Goal: Task Accomplishment & Management: Complete application form

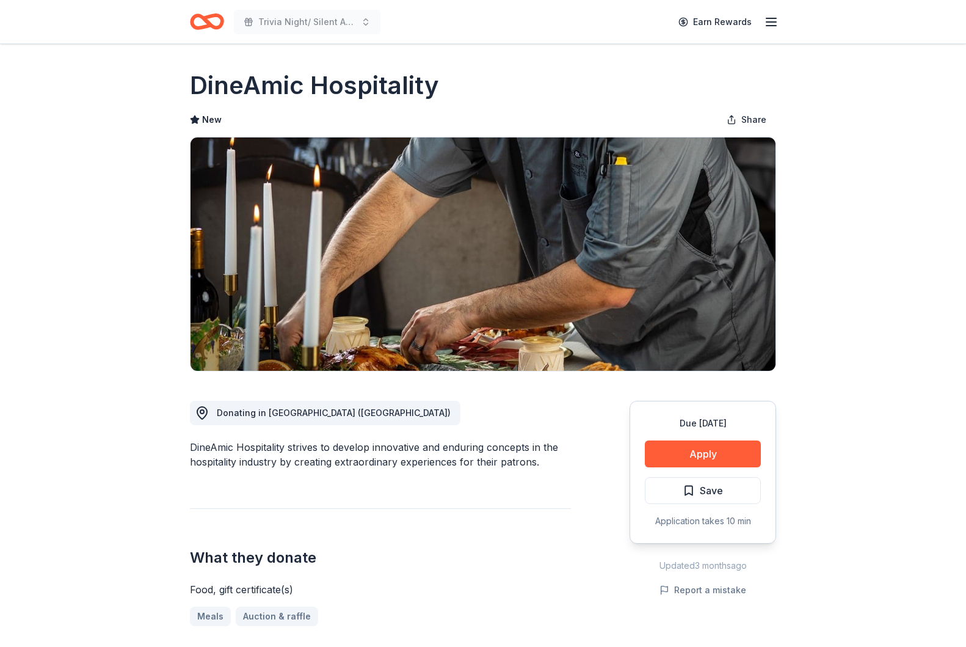
click at [208, 16] on icon "Home" at bounding box center [212, 21] width 19 height 12
click at [217, 16] on icon "Home" at bounding box center [212, 21] width 19 height 12
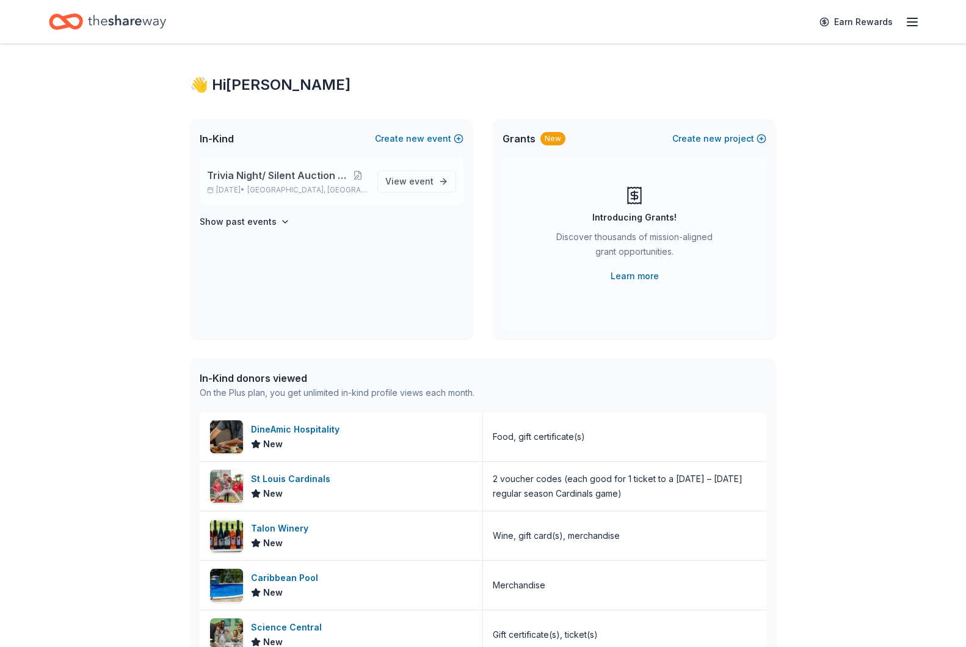
scroll to position [9, 0]
click at [315, 185] on span "[GEOGRAPHIC_DATA], [GEOGRAPHIC_DATA]" at bounding box center [307, 189] width 120 height 10
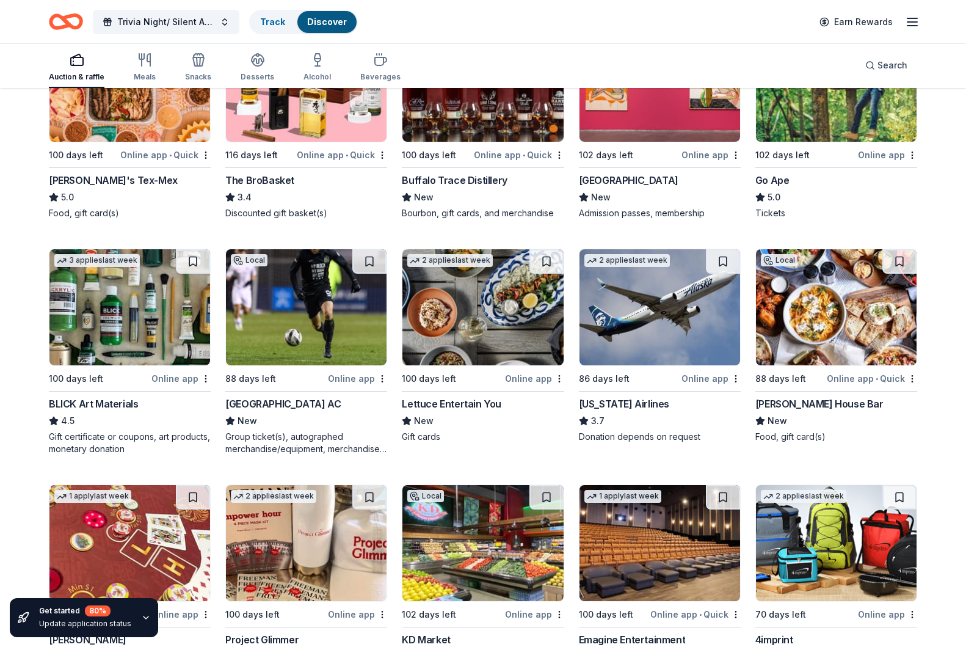
scroll to position [3241, 0]
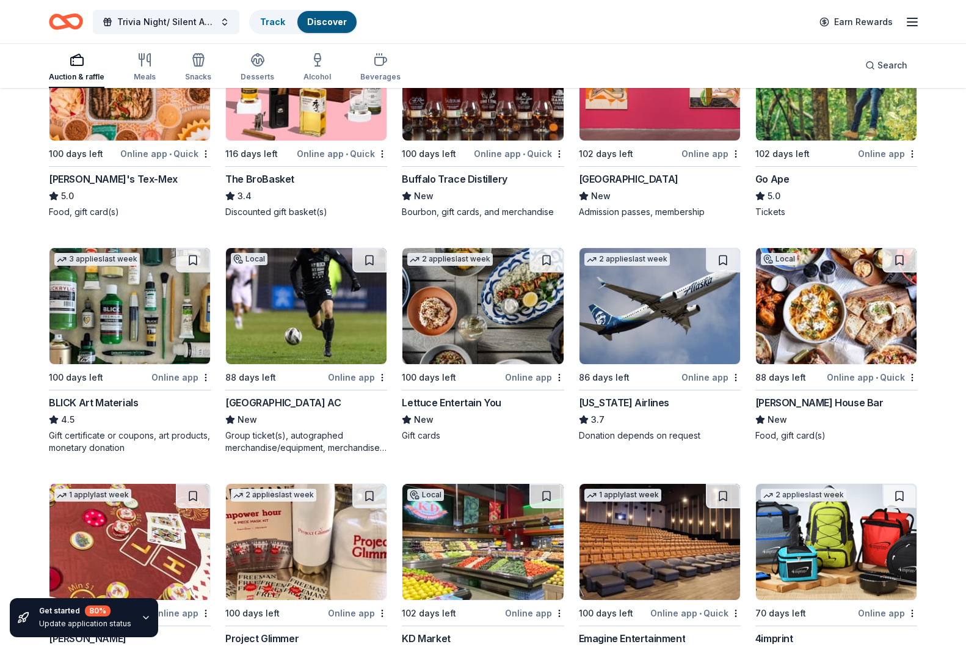
click at [136, 401] on div "BLICK Art Materials" at bounding box center [93, 402] width 89 height 15
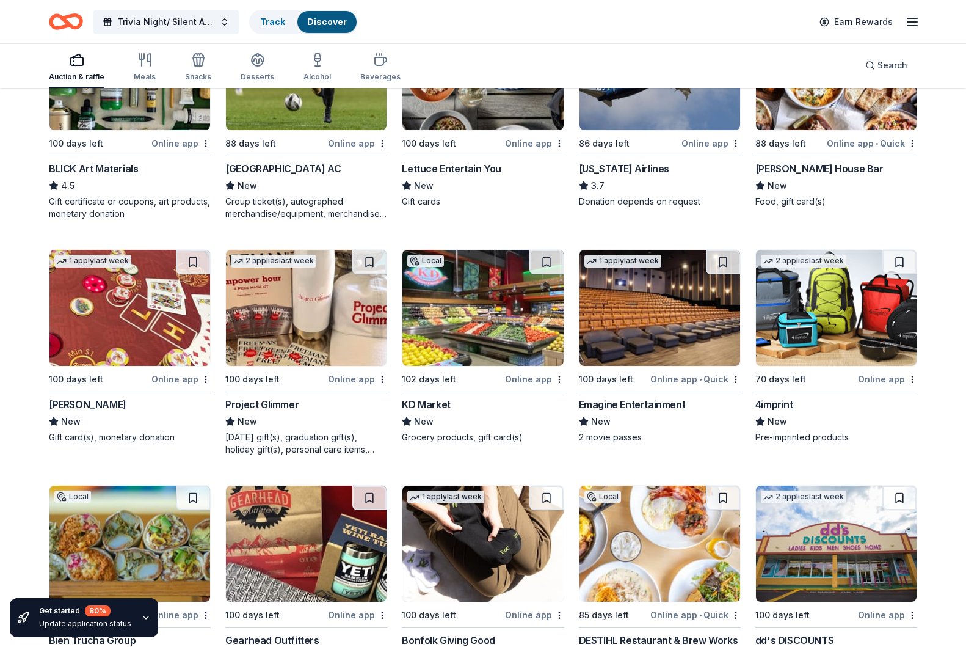
scroll to position [3484, 0]
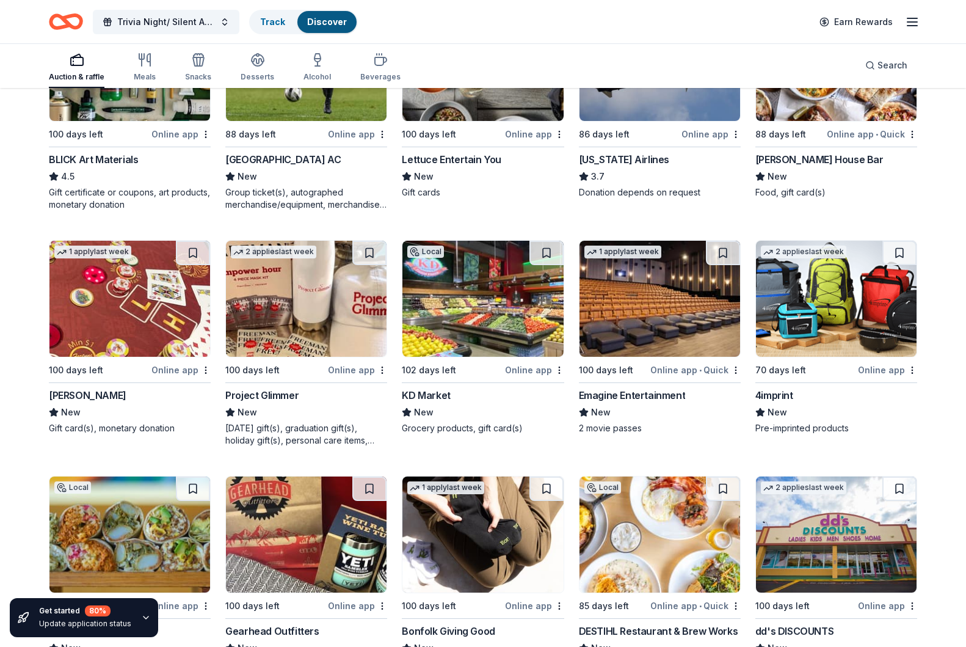
click at [137, 302] on img at bounding box center [129, 299] width 161 height 116
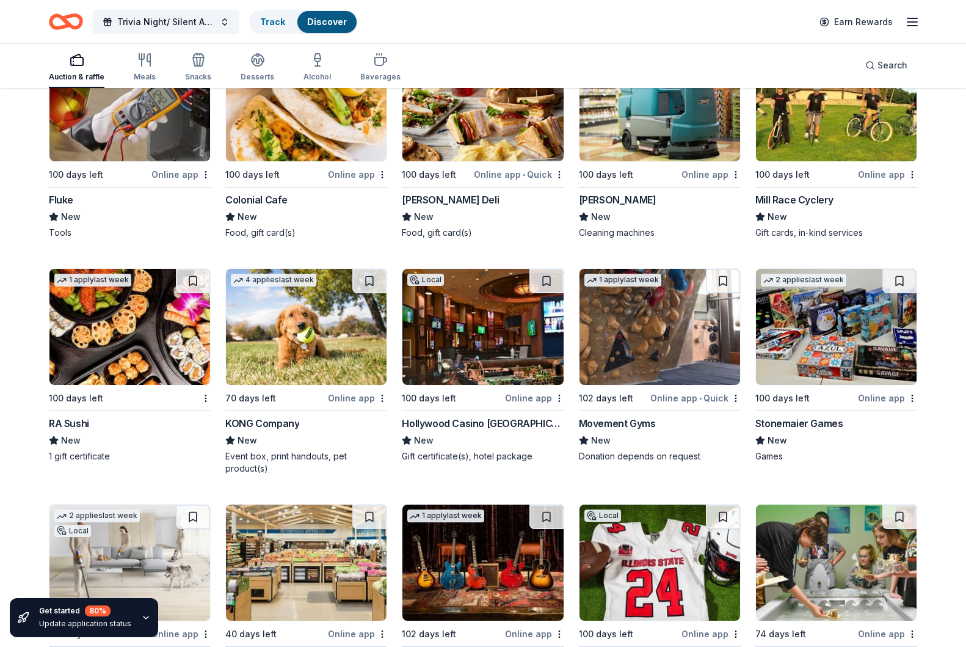
scroll to position [4152, 0]
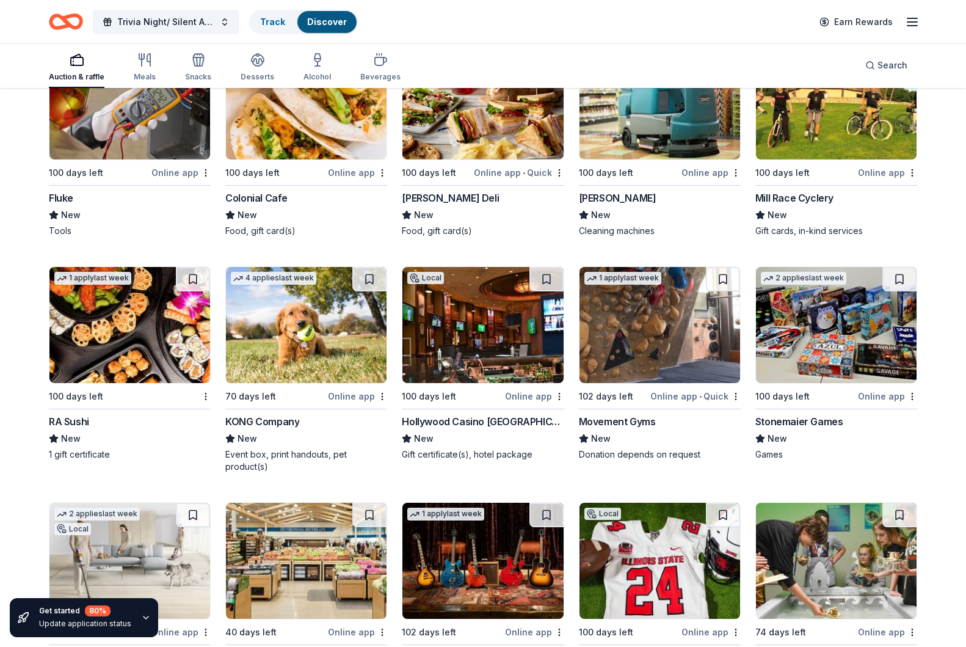
click at [816, 435] on div "New" at bounding box center [836, 438] width 162 height 15
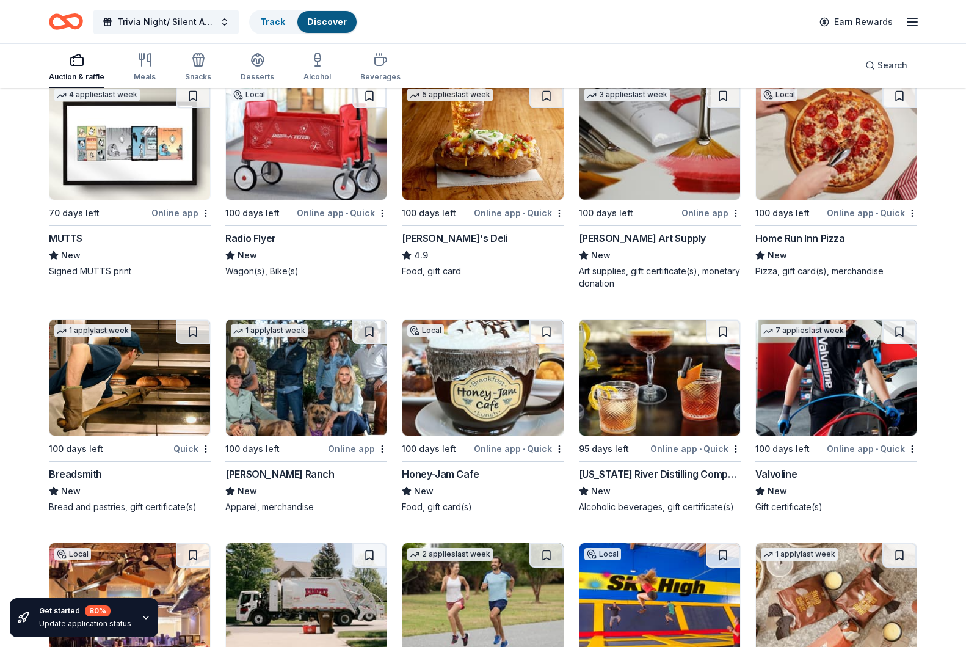
scroll to position [4809, 1]
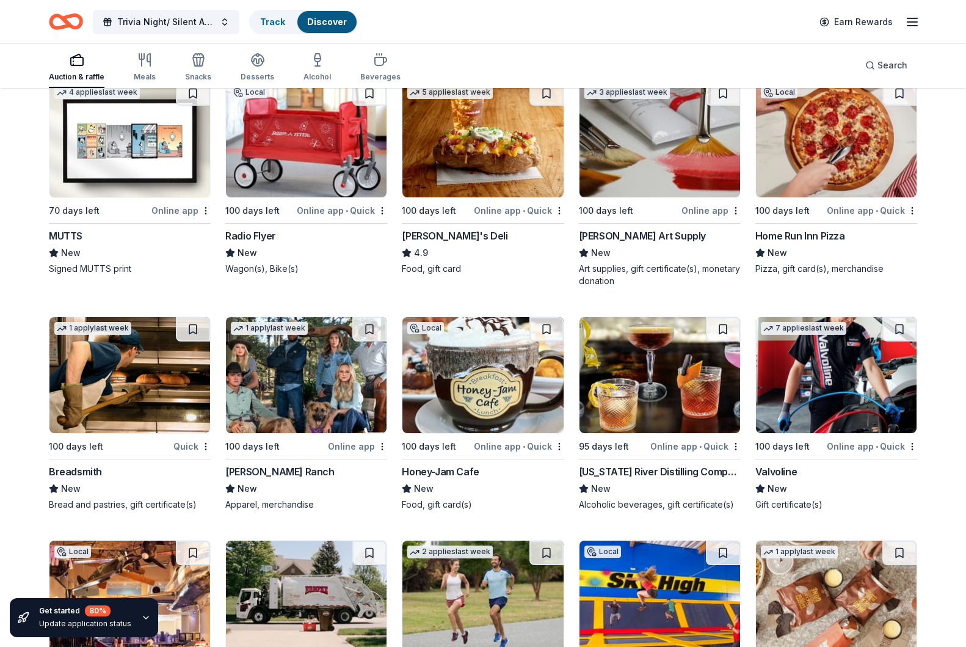
click at [310, 239] on div "Radio Flyer" at bounding box center [306, 235] width 162 height 15
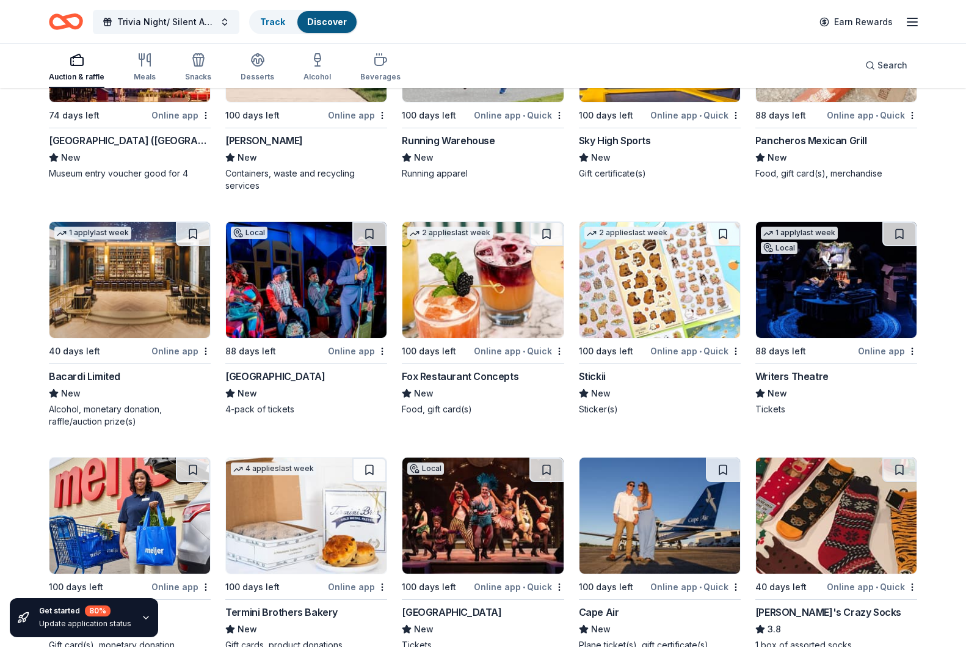
scroll to position [5370, 0]
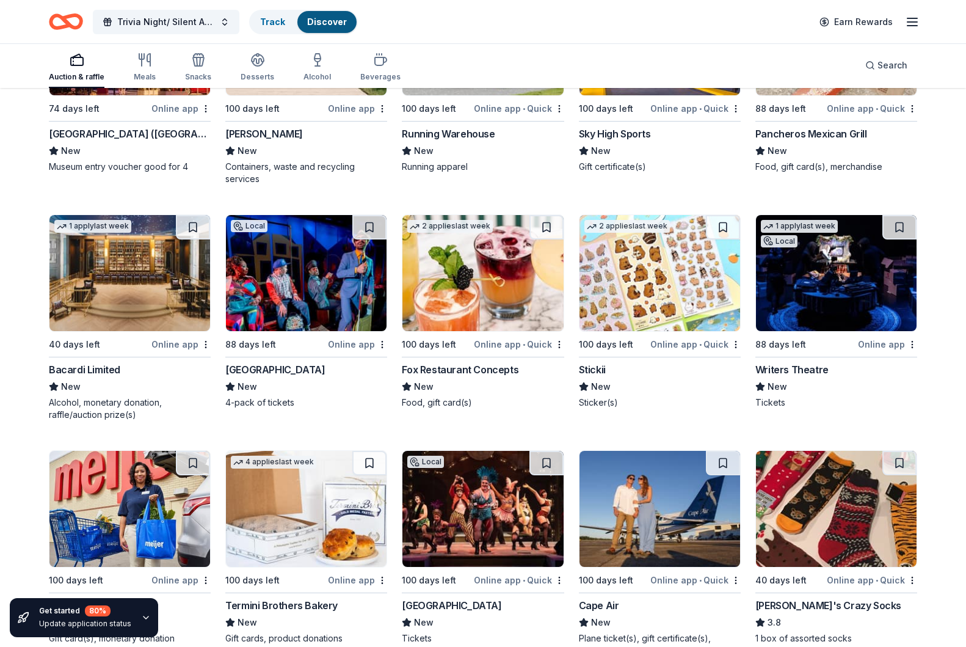
click at [67, 365] on div "Bacardi Limited" at bounding box center [84, 369] width 71 height 15
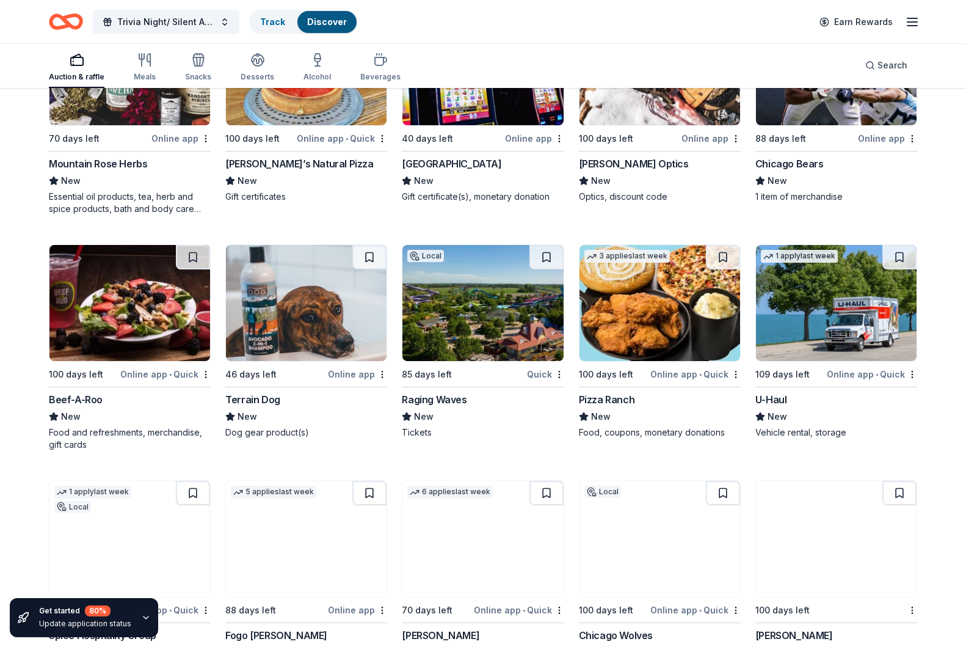
scroll to position [7032, 0]
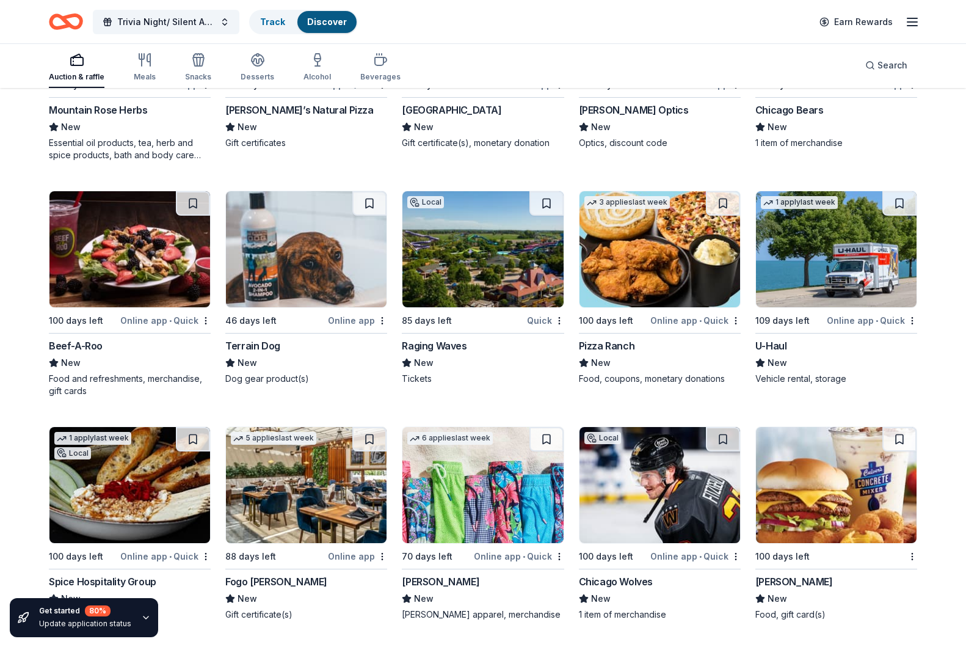
click at [448, 341] on div "Raging Waves" at bounding box center [434, 345] width 65 height 15
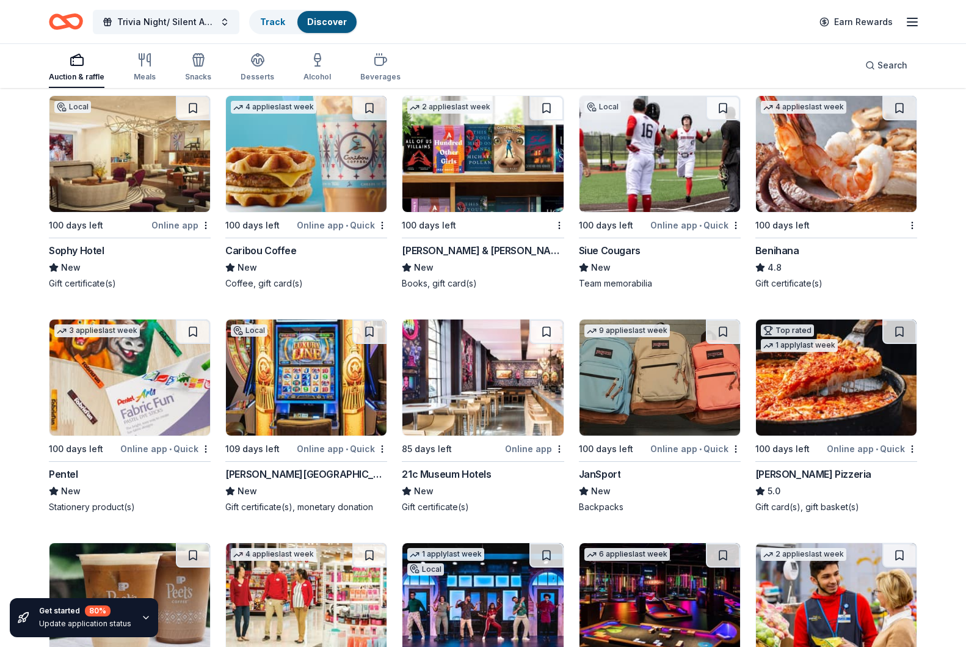
scroll to position [8046, 0]
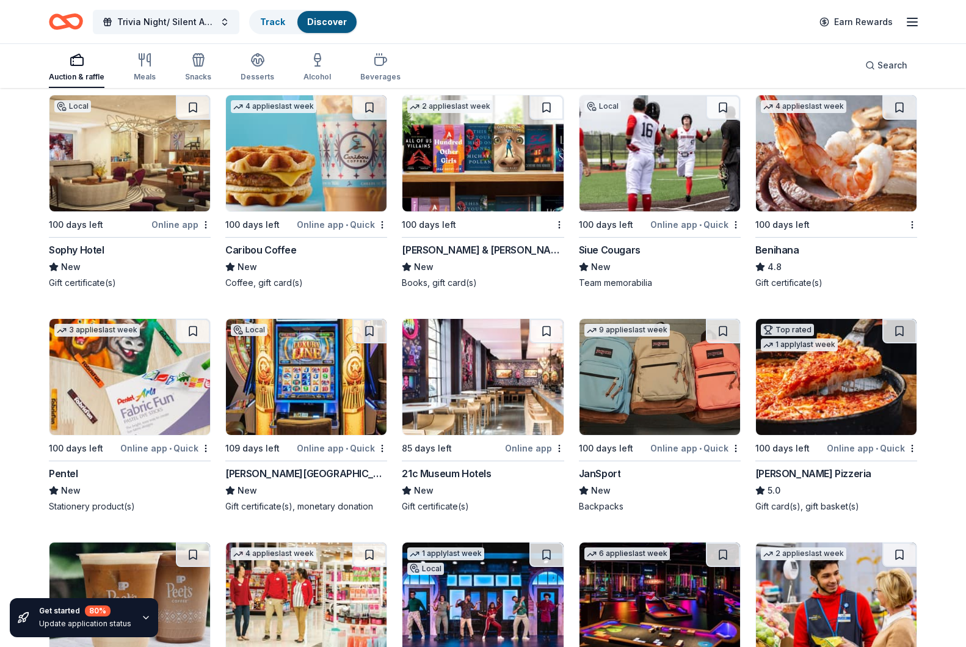
click at [429, 257] on div "Barnes & Noble New Books, gift card(s)" at bounding box center [483, 265] width 162 height 46
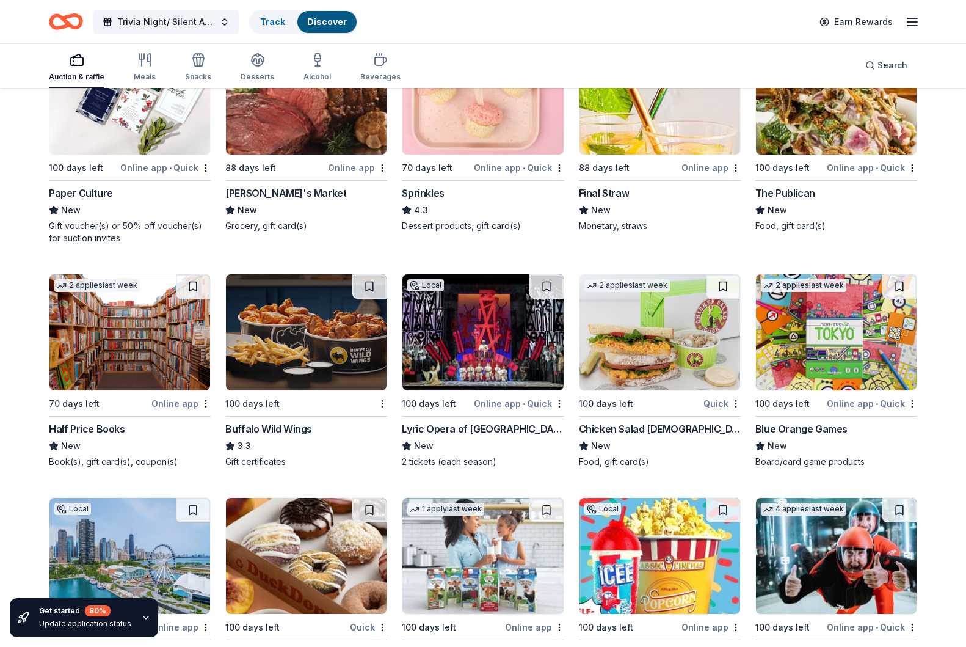
scroll to position [9692, 0]
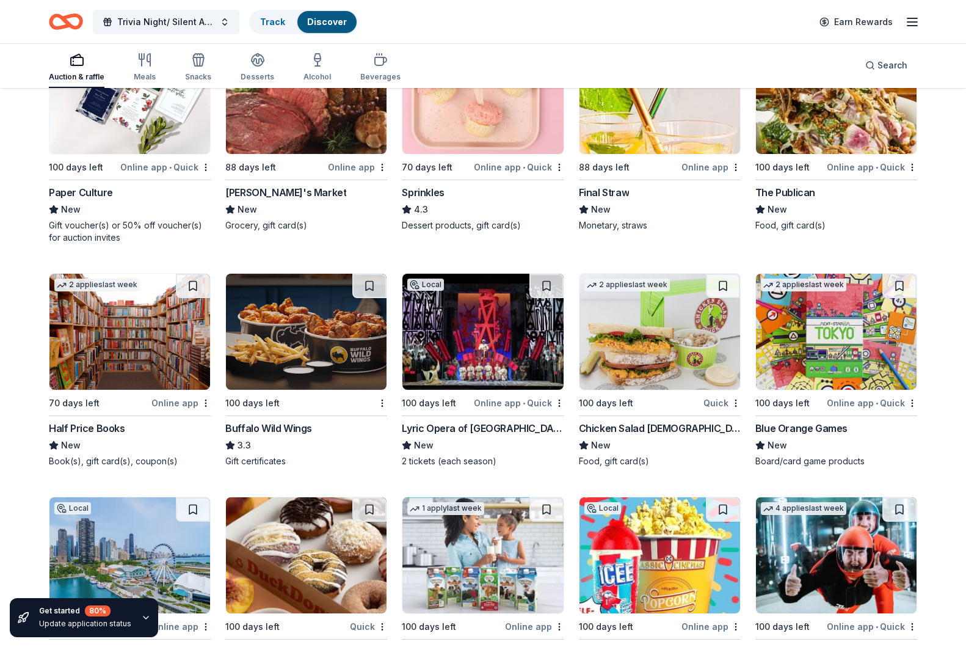
click at [777, 212] on span "New" at bounding box center [778, 209] width 20 height 15
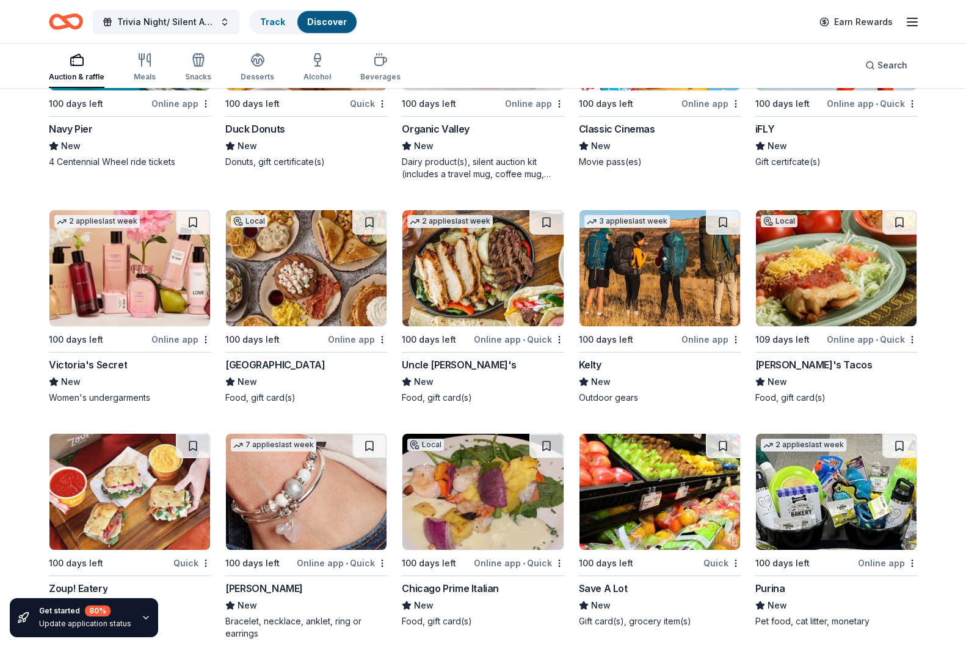
scroll to position [10215, 1]
click at [482, 357] on div "Uncle Julio's" at bounding box center [483, 364] width 162 height 15
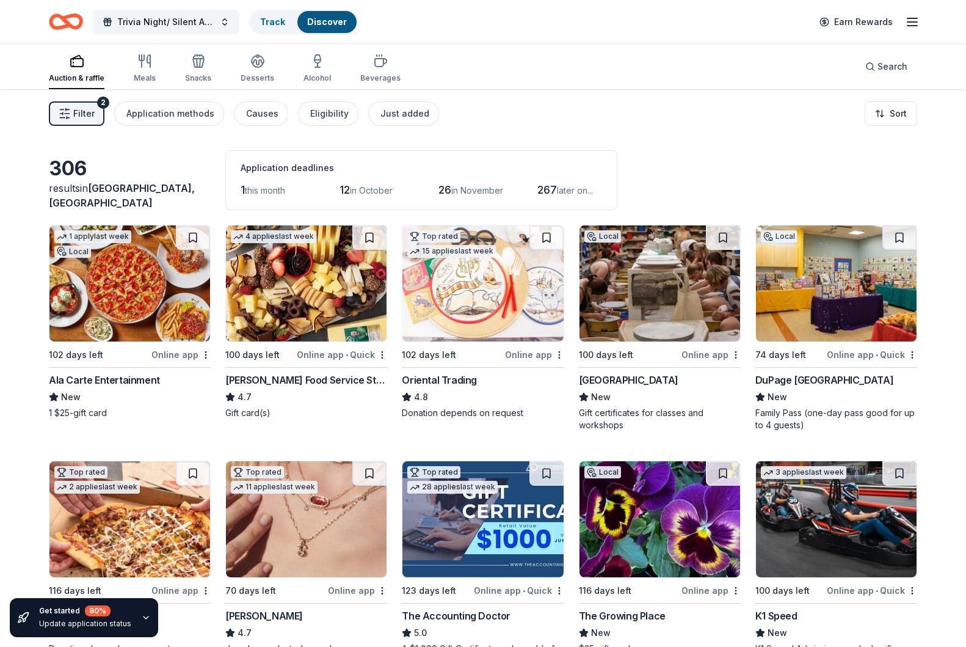
scroll to position [0, 0]
click at [148, 68] on div "Meals" at bounding box center [145, 68] width 22 height 29
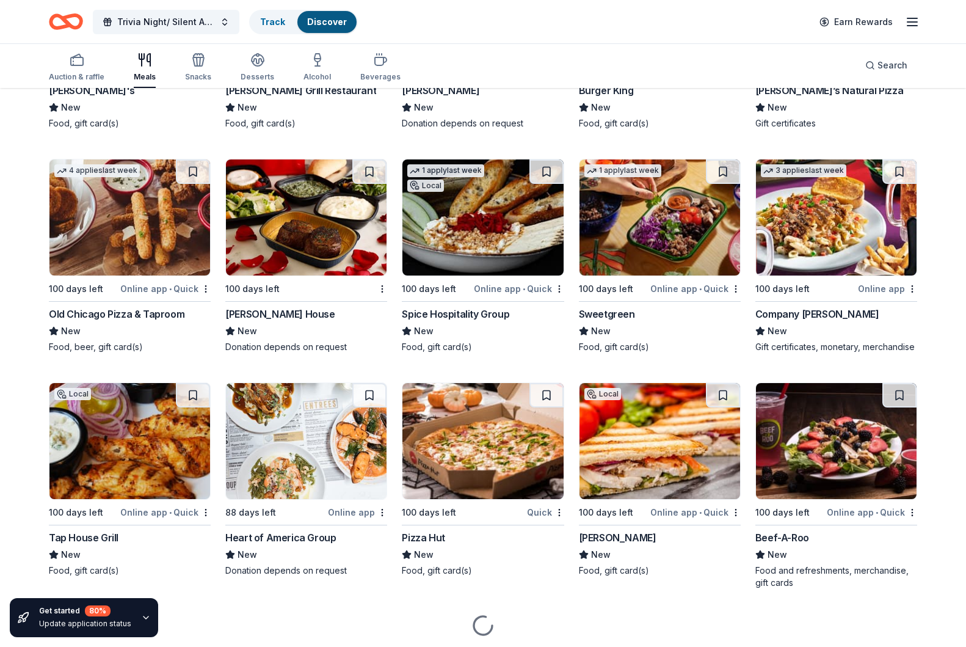
scroll to position [2383, 0]
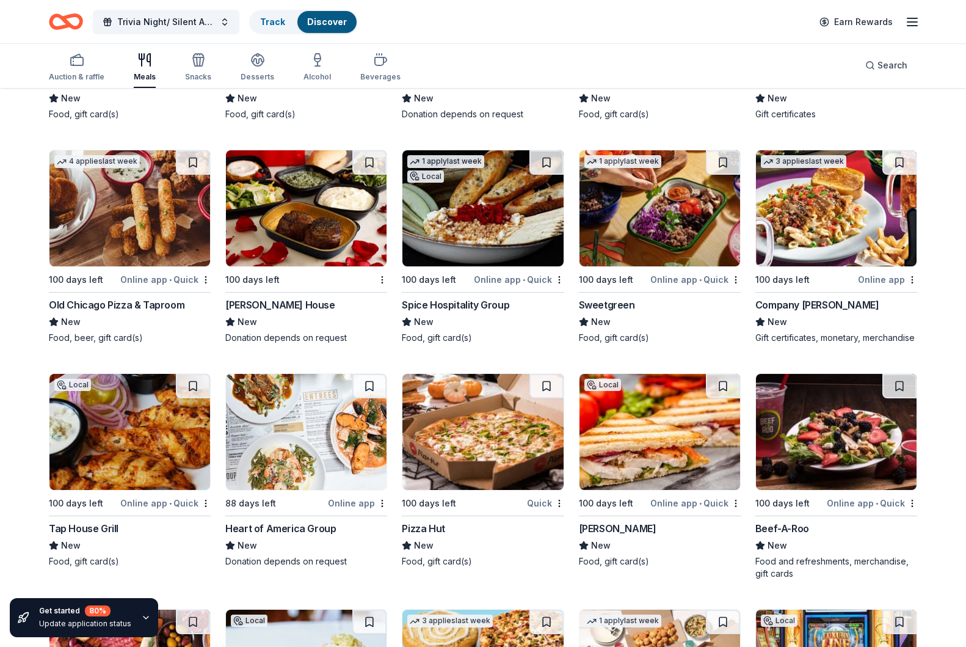
drag, startPoint x: 522, startPoint y: 307, endPoint x: 495, endPoint y: 307, distance: 26.9
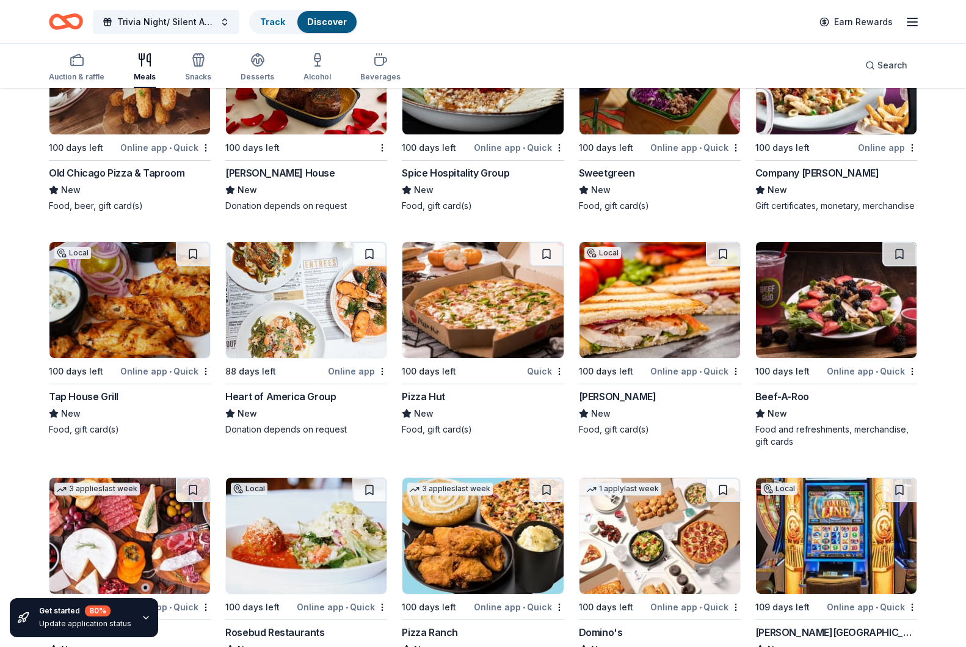
scroll to position [2517, 0]
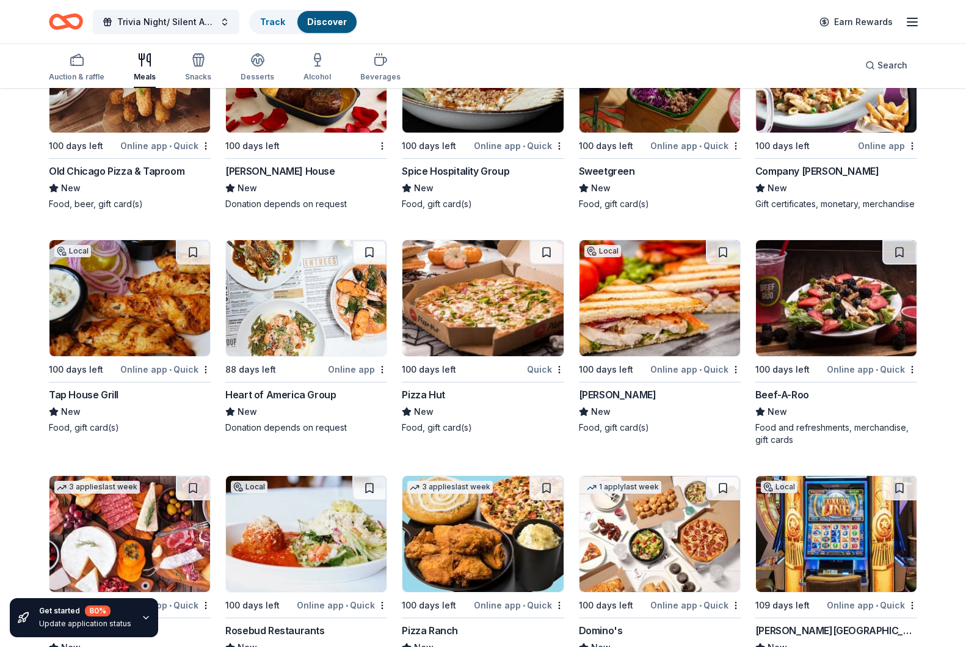
click at [447, 410] on div "New" at bounding box center [483, 411] width 162 height 15
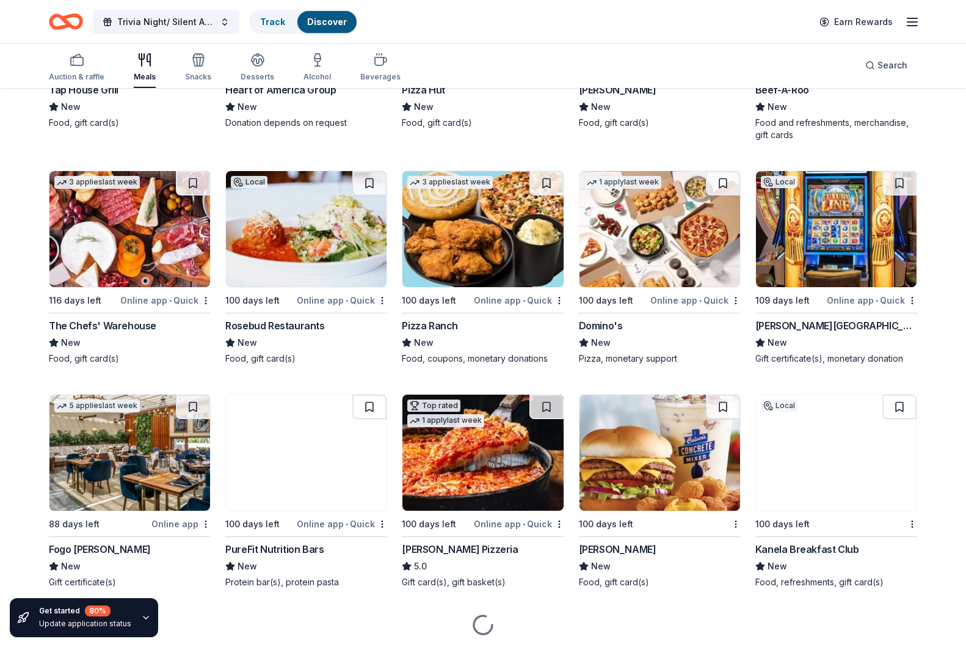
scroll to position [2822, 0]
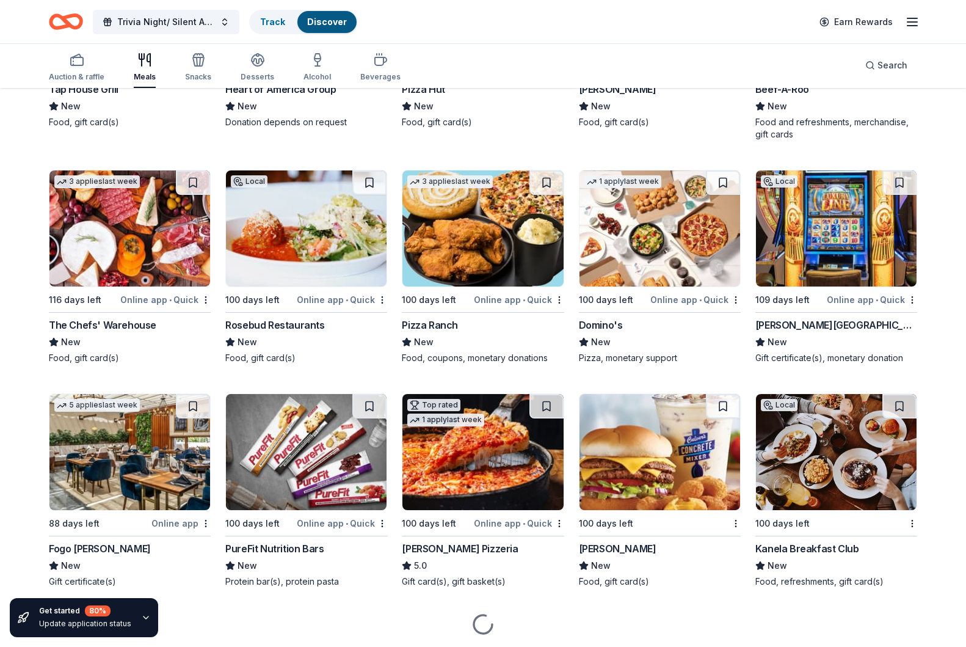
click at [639, 260] on img at bounding box center [659, 228] width 161 height 116
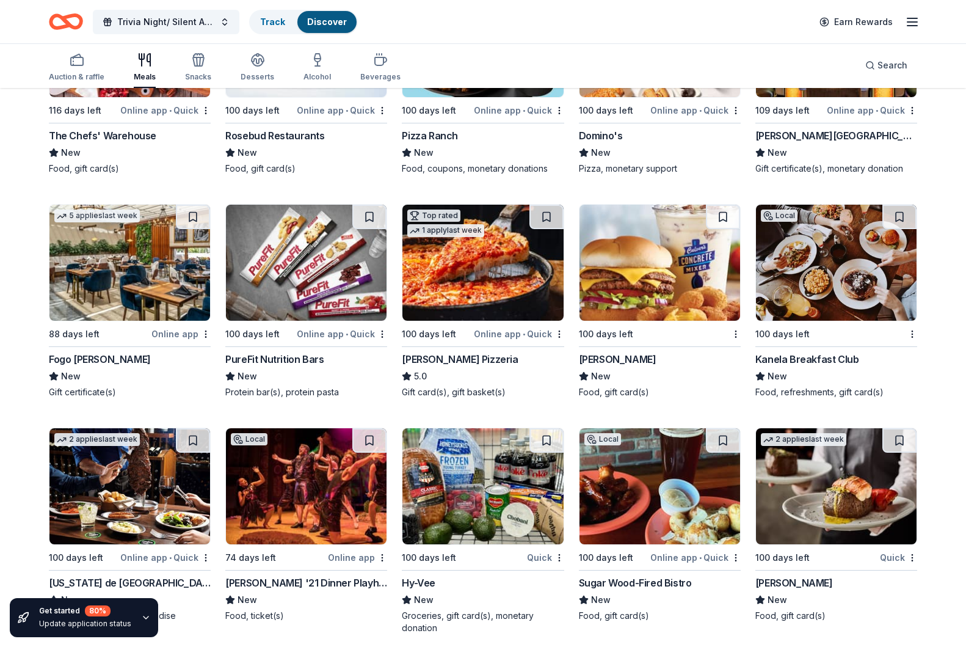
scroll to position [3056, 0]
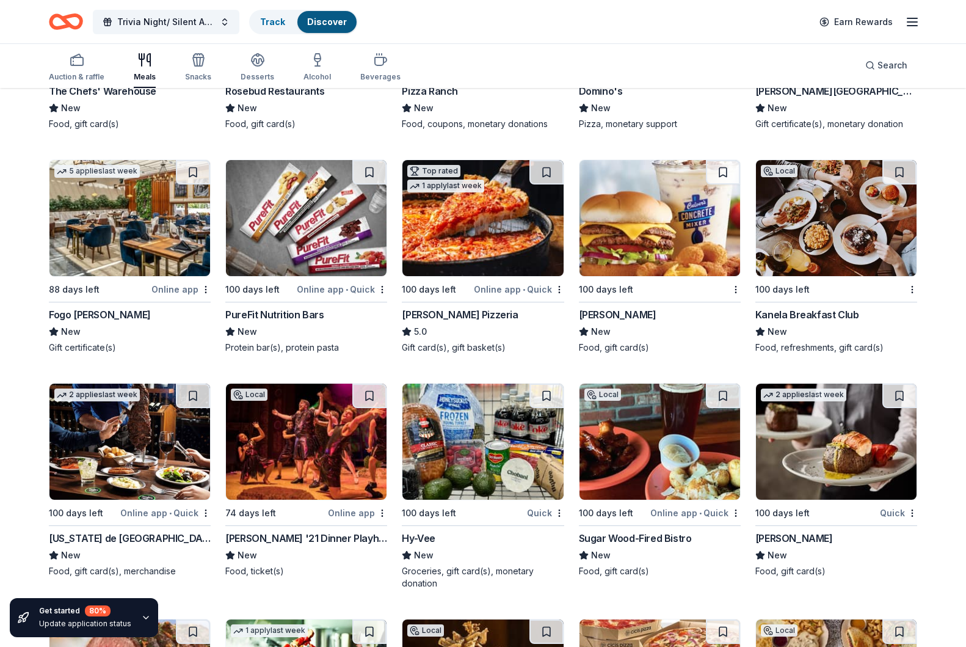
click at [128, 324] on div "New" at bounding box center [130, 331] width 162 height 15
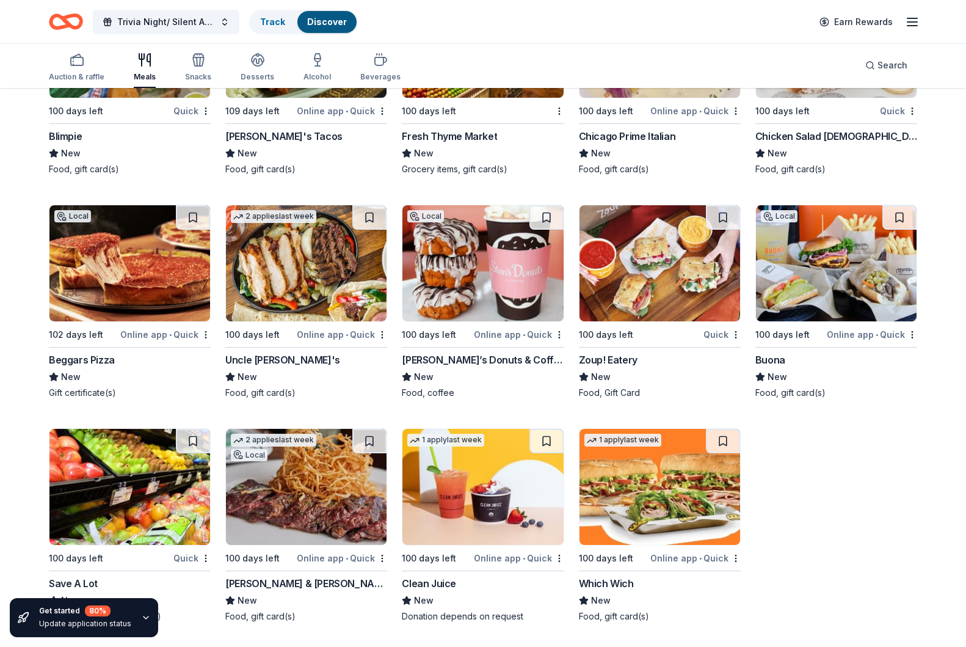
scroll to position [3917, 0]
click at [515, 255] on img at bounding box center [482, 263] width 161 height 116
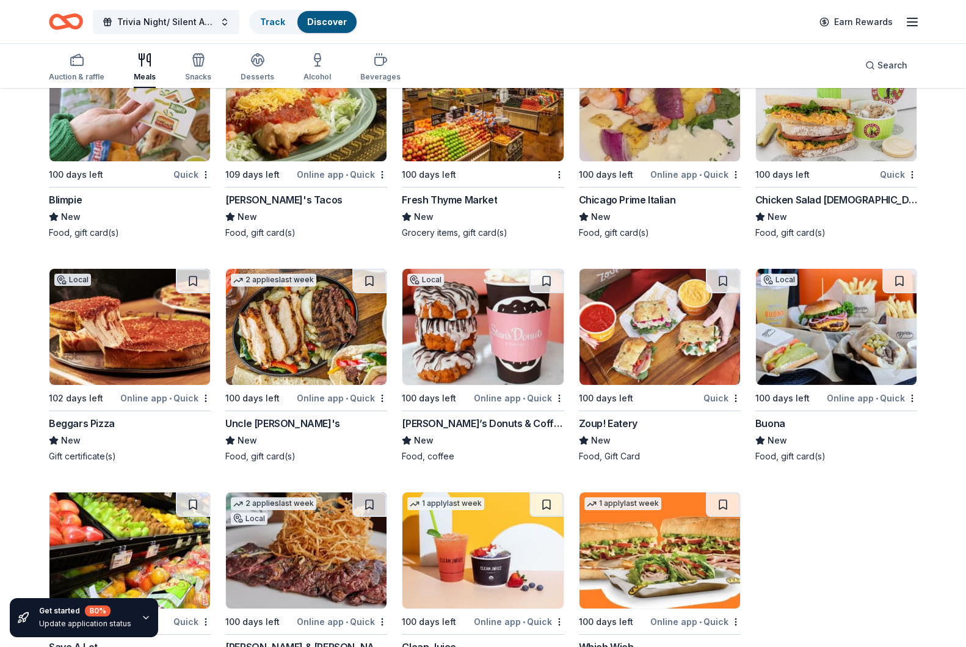
scroll to position [3840, 0]
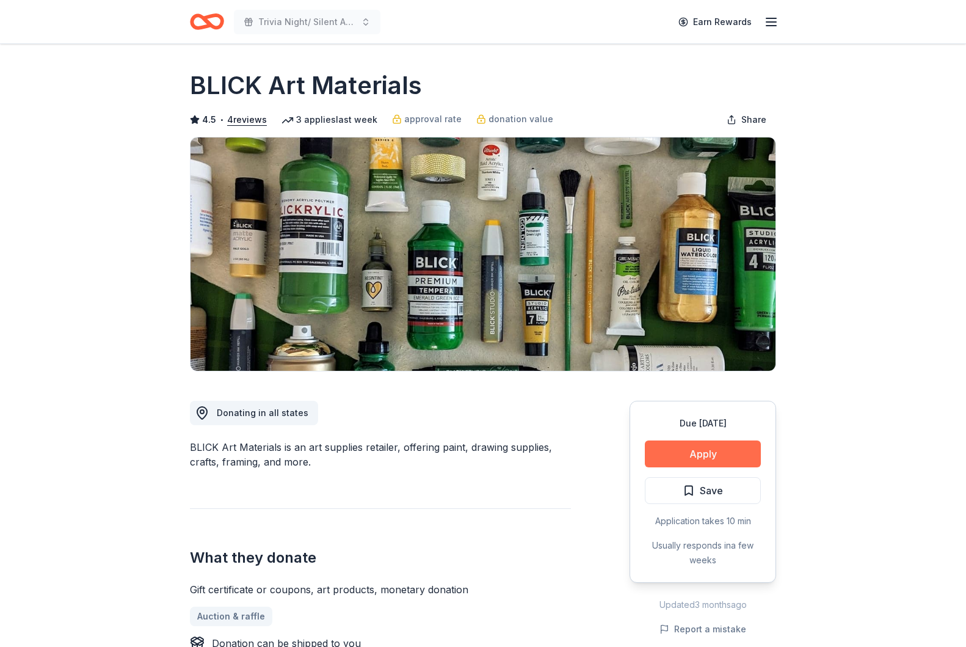
click at [686, 456] on button "Apply" at bounding box center [703, 453] width 116 height 27
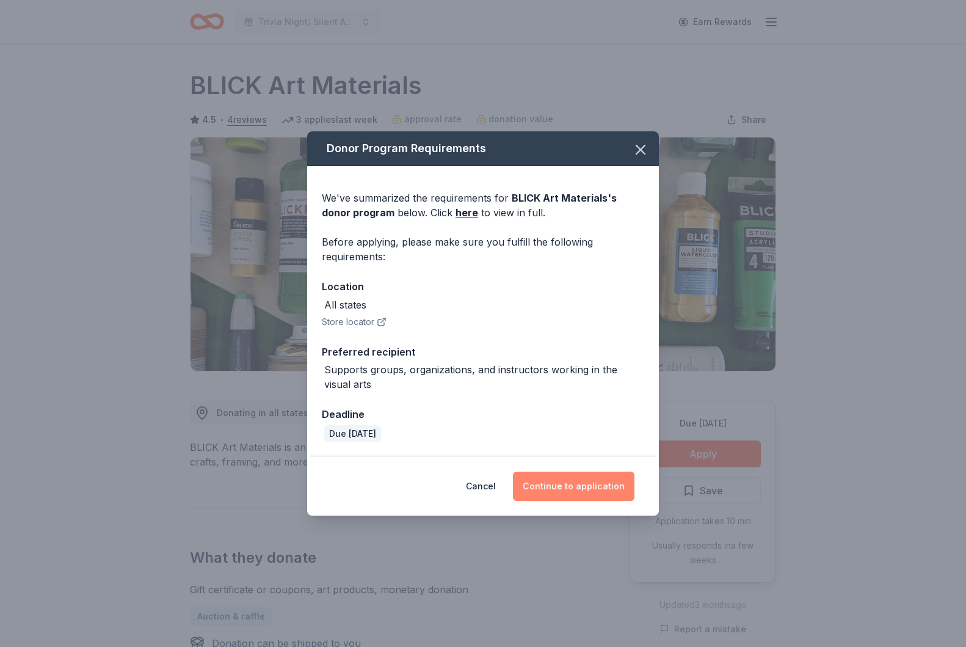
click at [588, 482] on button "Continue to application" at bounding box center [574, 485] width 122 height 29
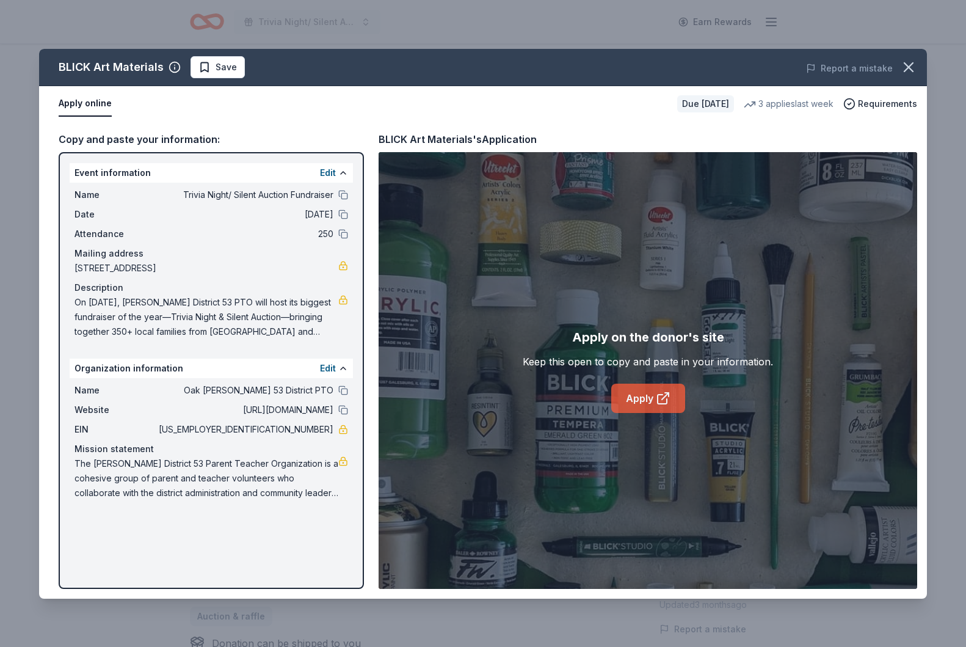
click at [656, 398] on icon at bounding box center [663, 398] width 15 height 15
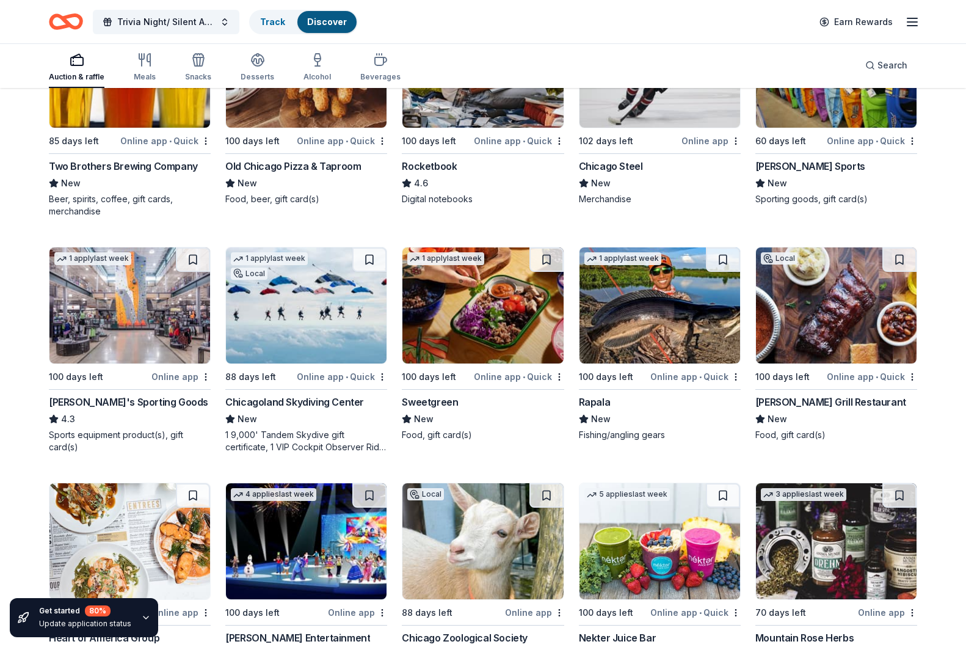
scroll to position [6270, 0]
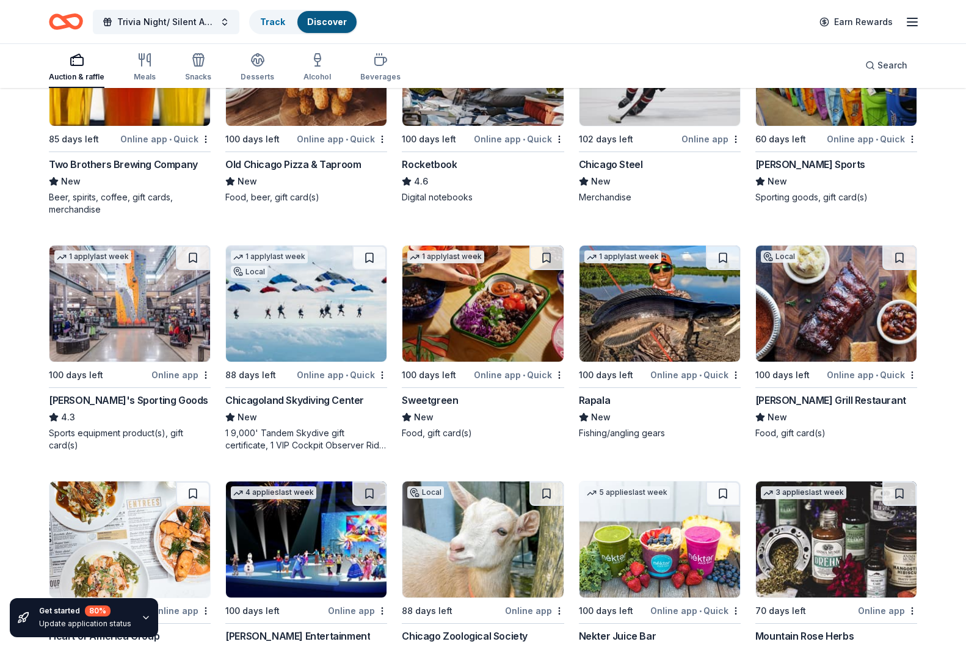
click at [457, 398] on div "Sweetgreen" at bounding box center [483, 400] width 162 height 15
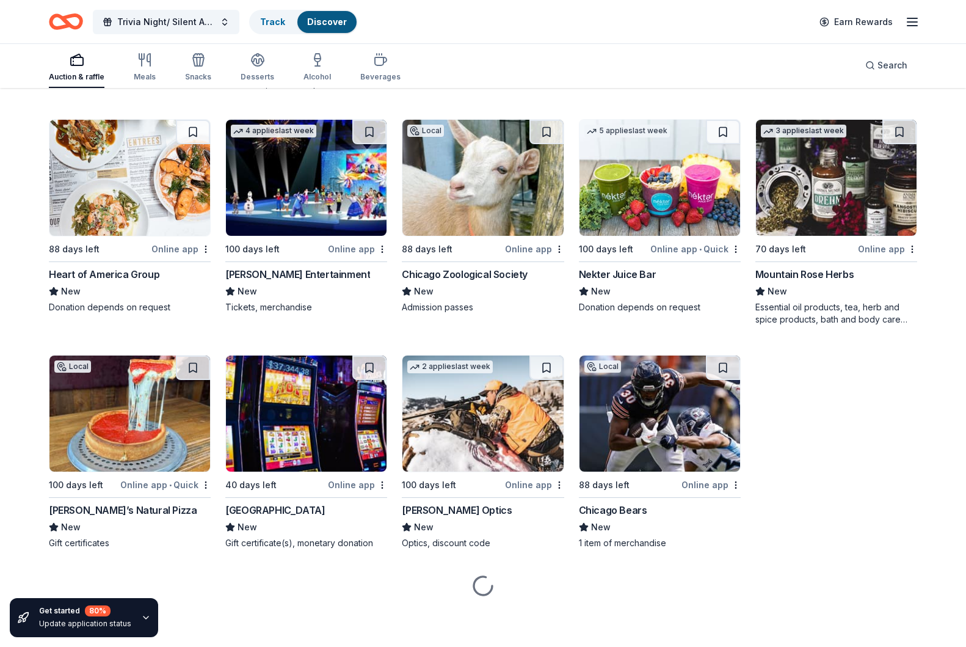
scroll to position [6632, 0]
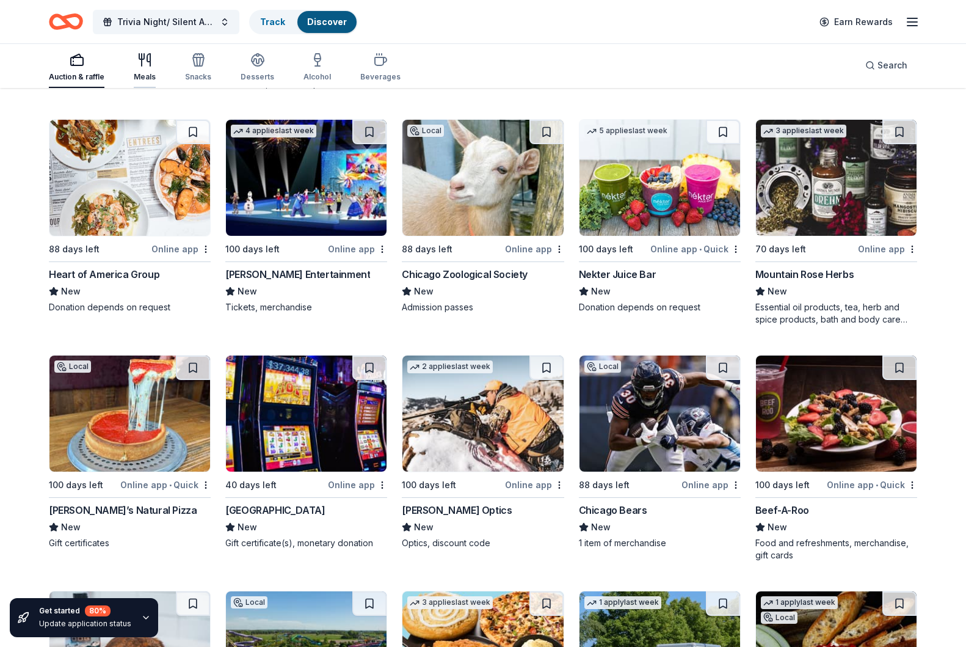
click at [145, 60] on icon "button" at bounding box center [144, 60] width 15 height 15
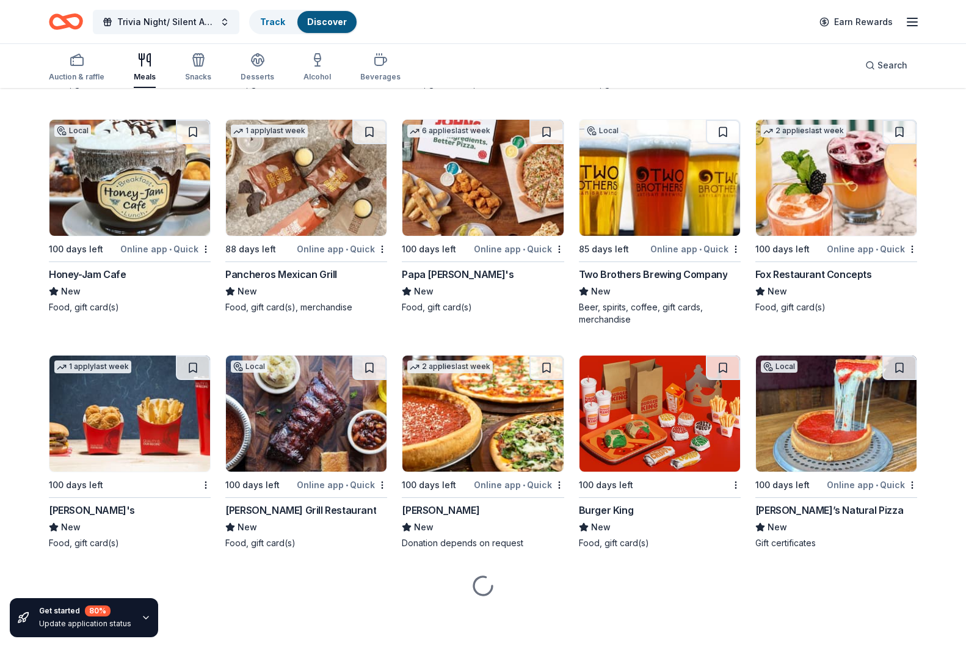
scroll to position [1955, 0]
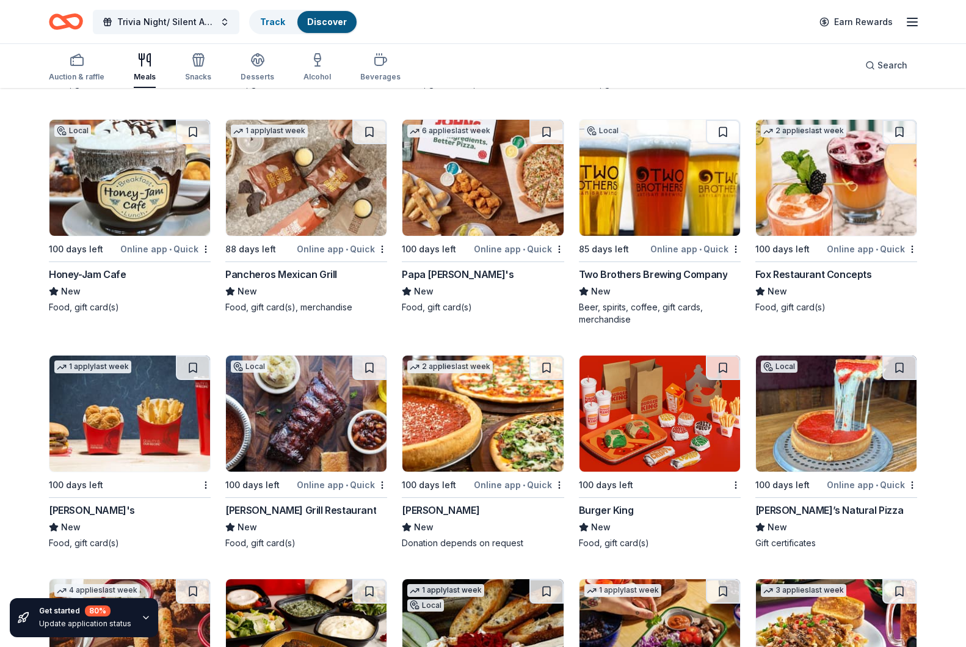
click at [507, 235] on img at bounding box center [482, 178] width 161 height 116
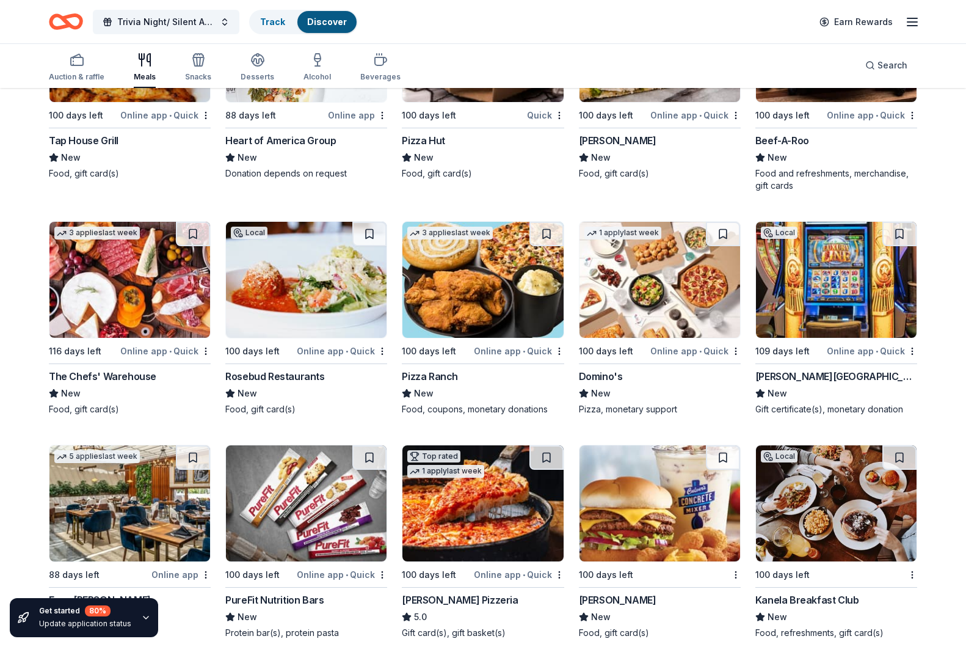
scroll to position [2772, 0]
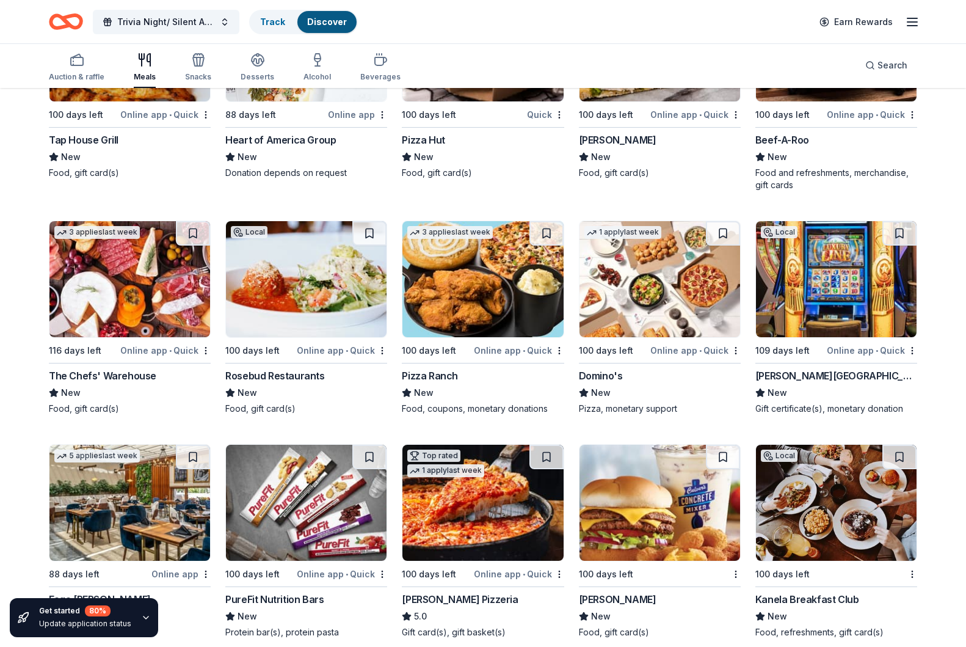
click at [266, 371] on div "Rosebud Restaurants" at bounding box center [274, 375] width 99 height 15
click at [195, 73] on div "Snacks" at bounding box center [198, 77] width 26 height 10
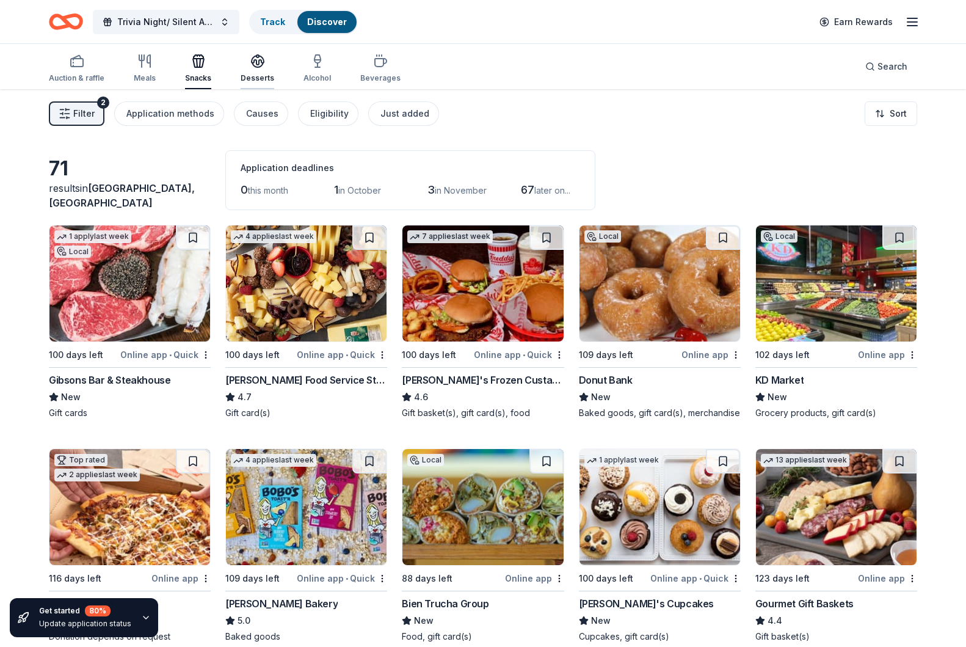
click at [250, 68] on icon "button" at bounding box center [257, 61] width 15 height 15
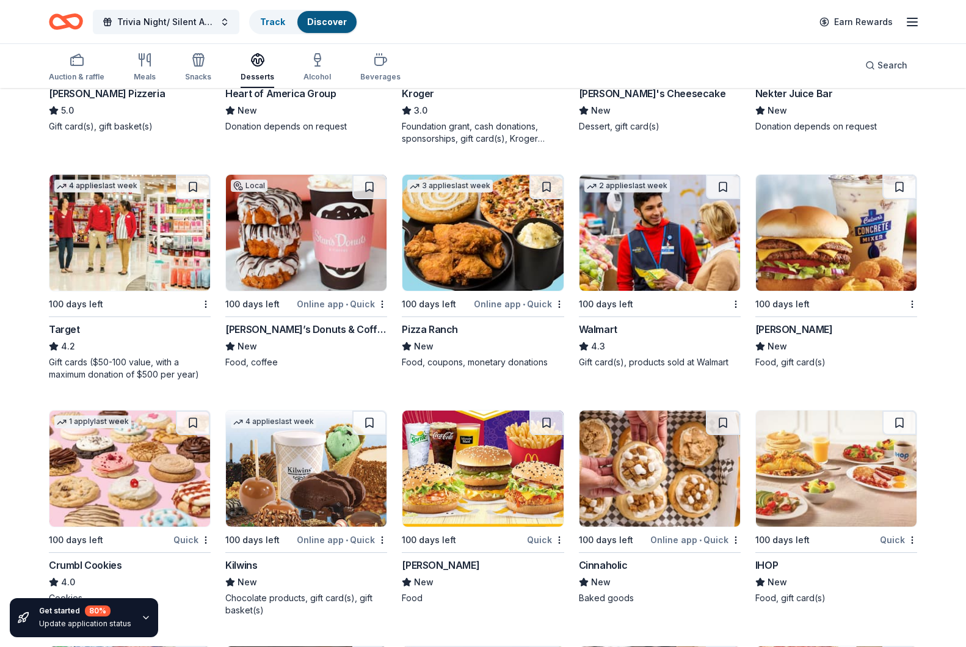
scroll to position [1207, 0]
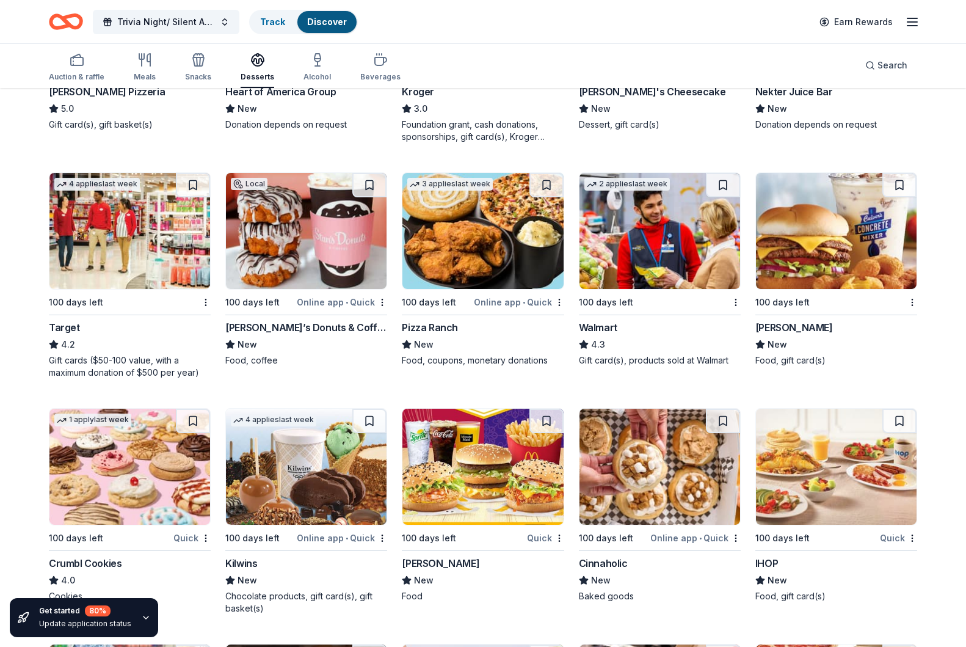
click at [140, 346] on div "4.2" at bounding box center [130, 344] width 162 height 15
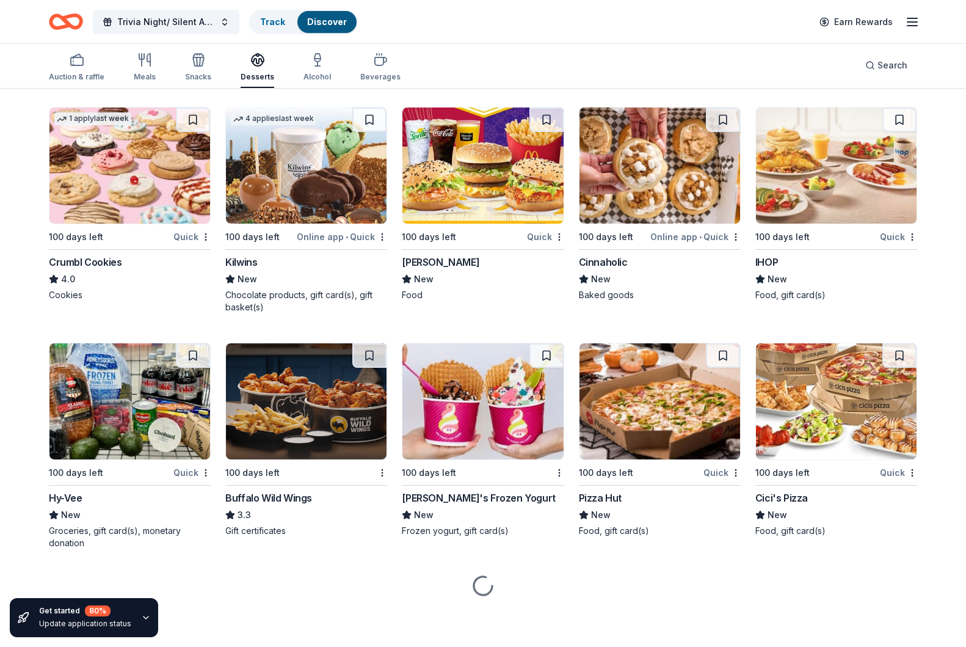
scroll to position [1508, 0]
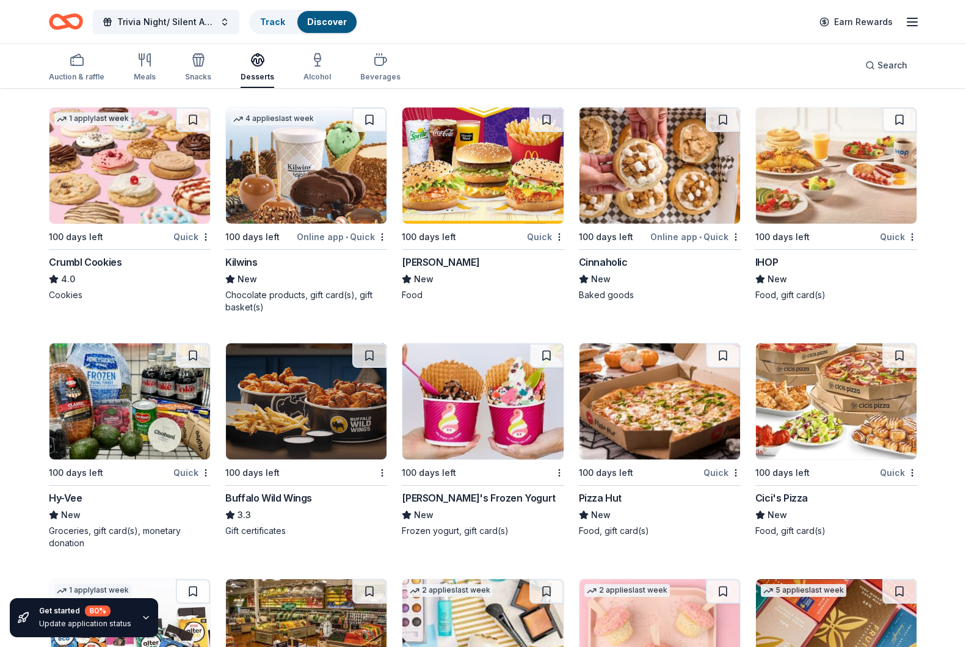
click at [446, 265] on div "McDonald's" at bounding box center [441, 262] width 78 height 15
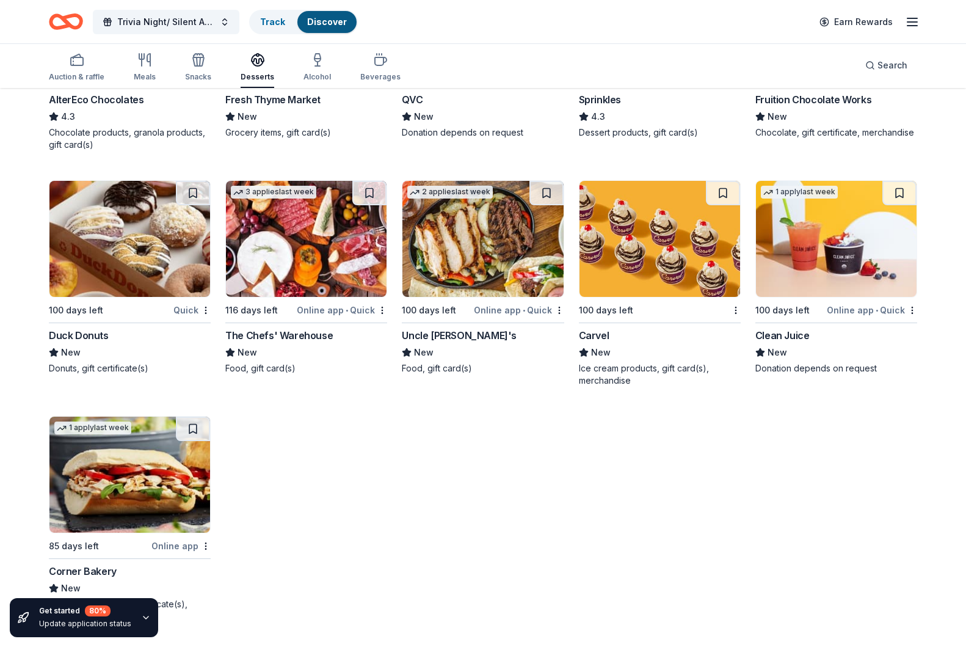
scroll to position [2141, 0]
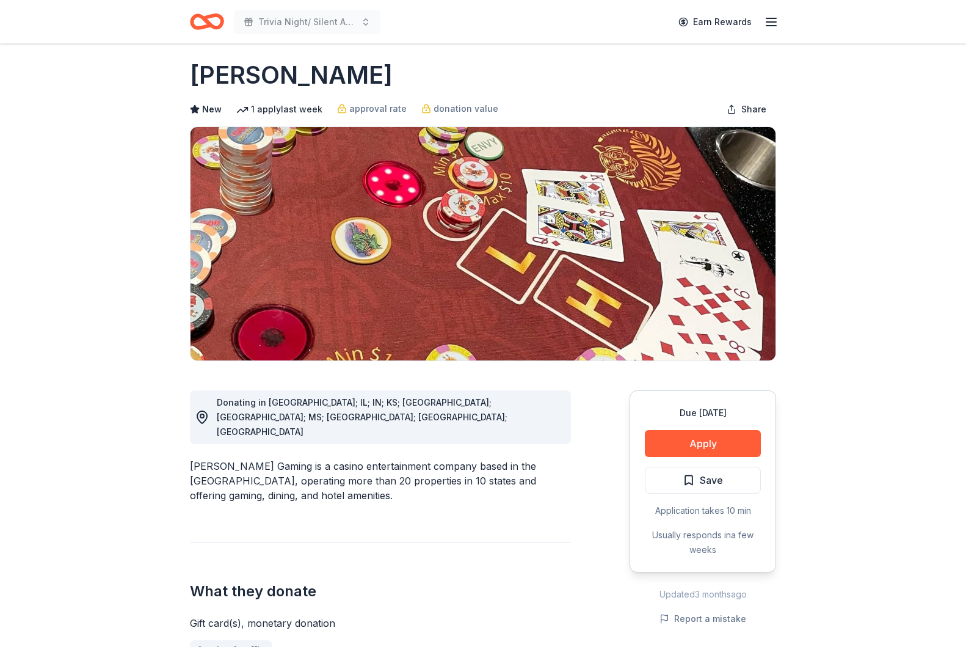
scroll to position [11, 0]
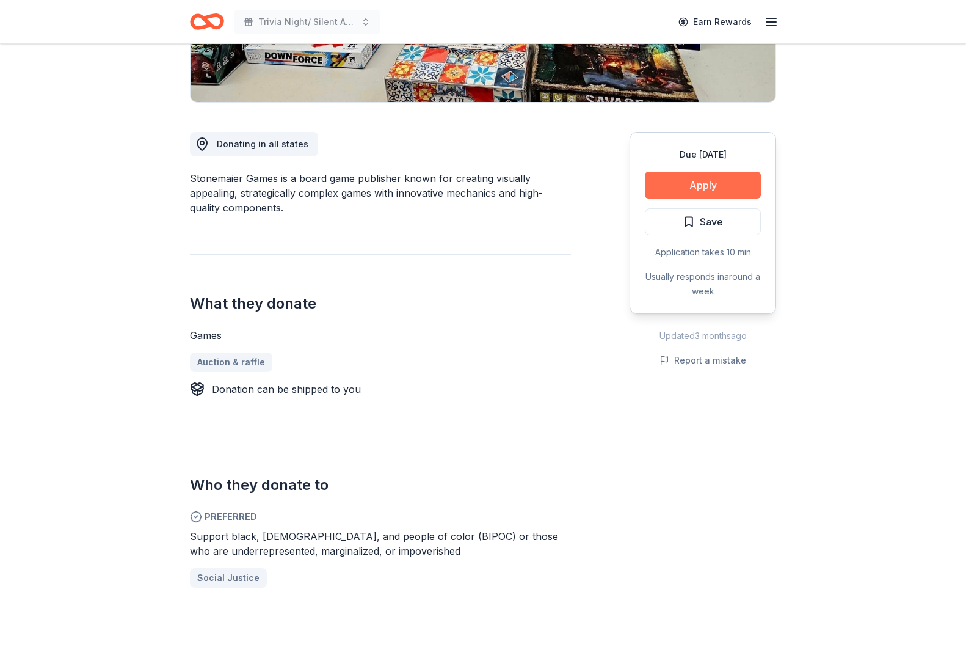
scroll to position [275, 0]
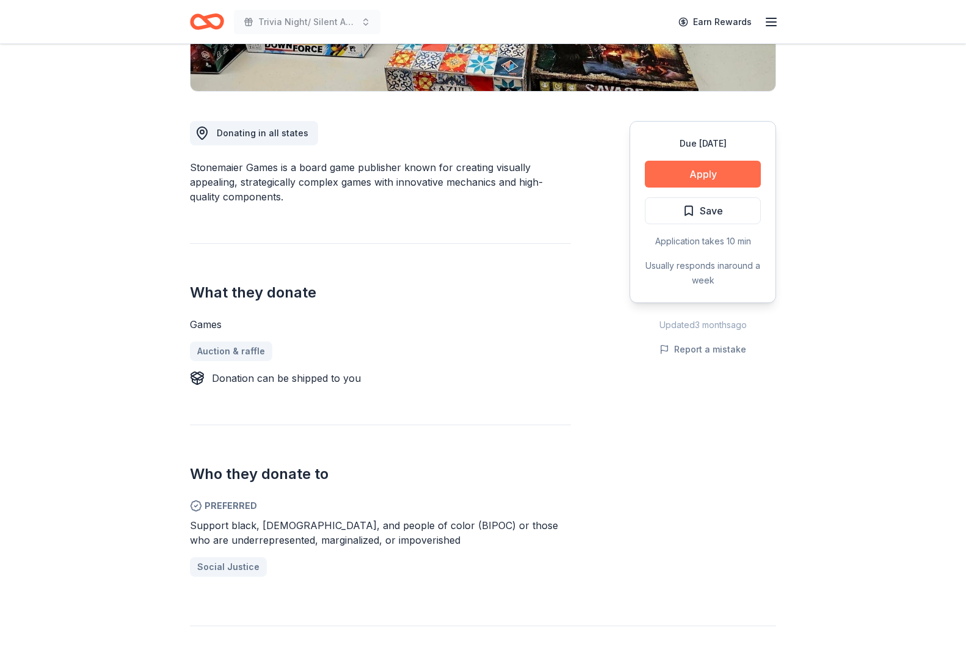
click at [728, 191] on div "Due [DATE] Apply Save Application takes 10 min Usually responds in around a week" at bounding box center [703, 212] width 147 height 182
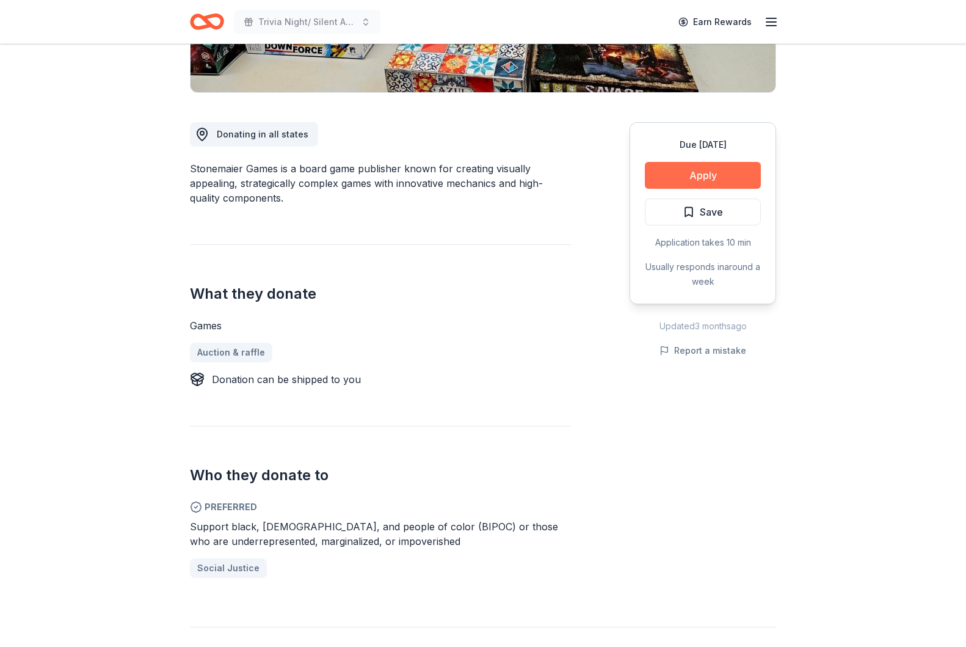
scroll to position [277, 1]
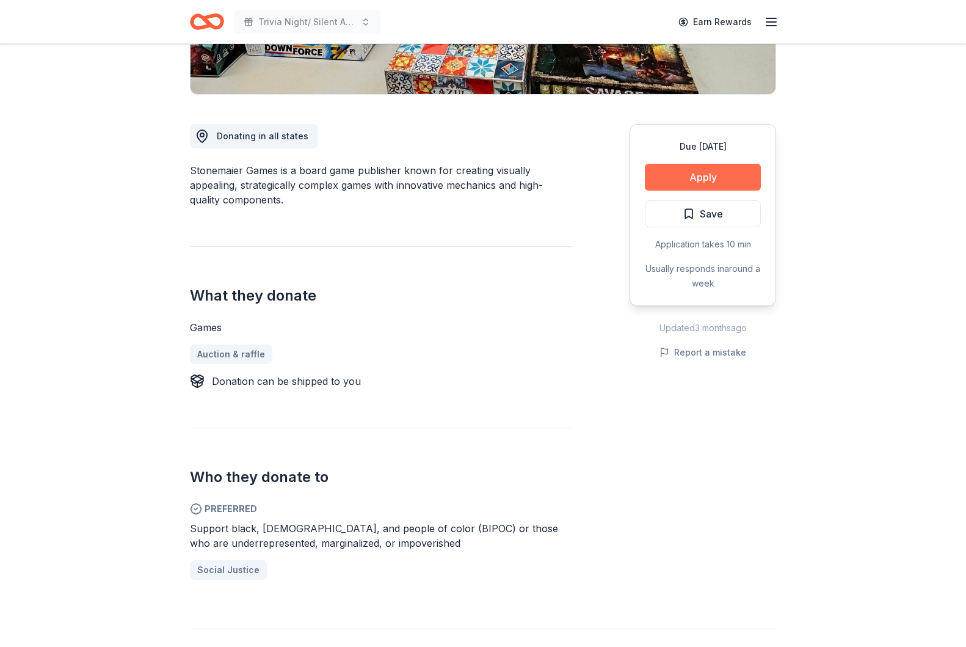
click at [726, 180] on button "Apply" at bounding box center [703, 177] width 116 height 27
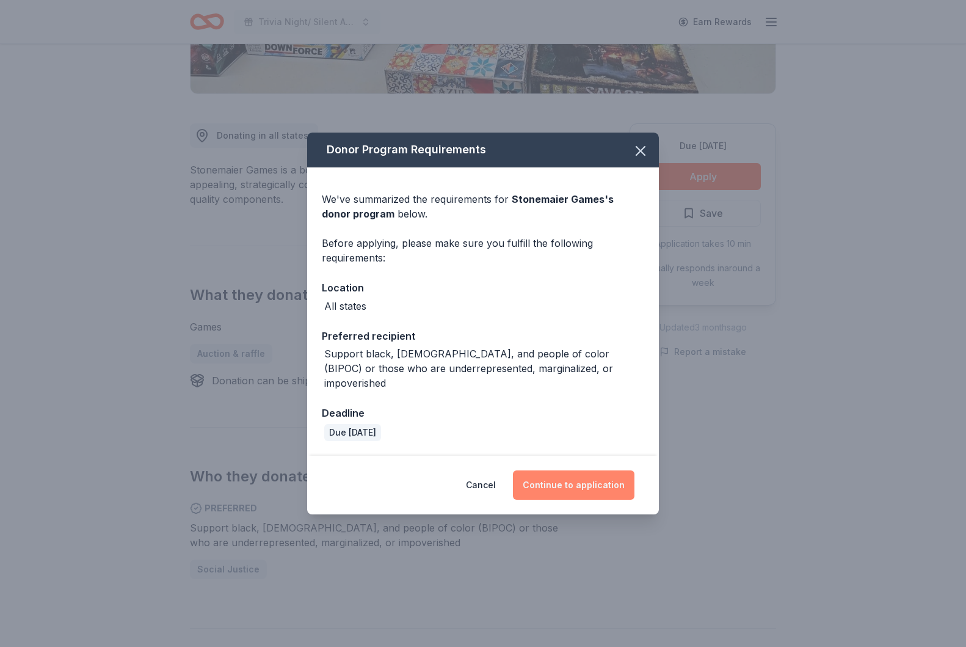
click at [576, 484] on button "Continue to application" at bounding box center [574, 484] width 122 height 29
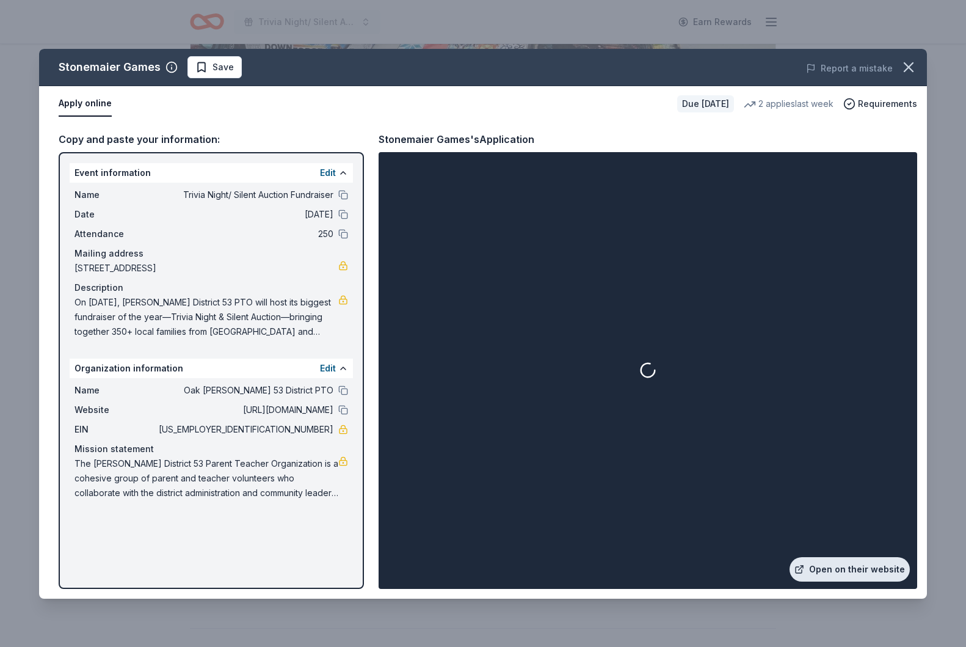
click at [871, 567] on link "Open on their website" at bounding box center [850, 569] width 120 height 24
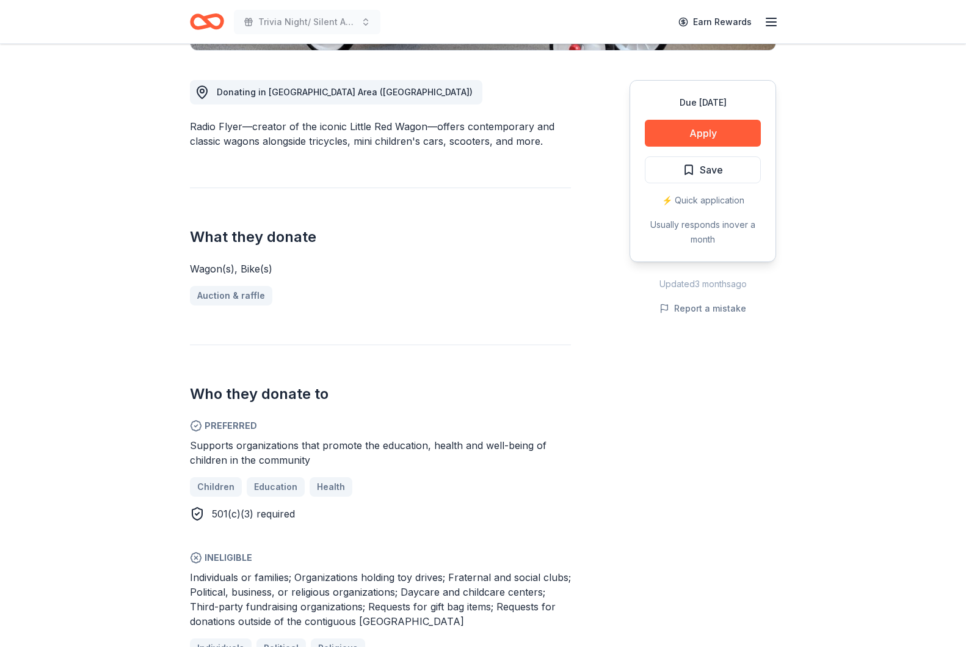
scroll to position [296, 0]
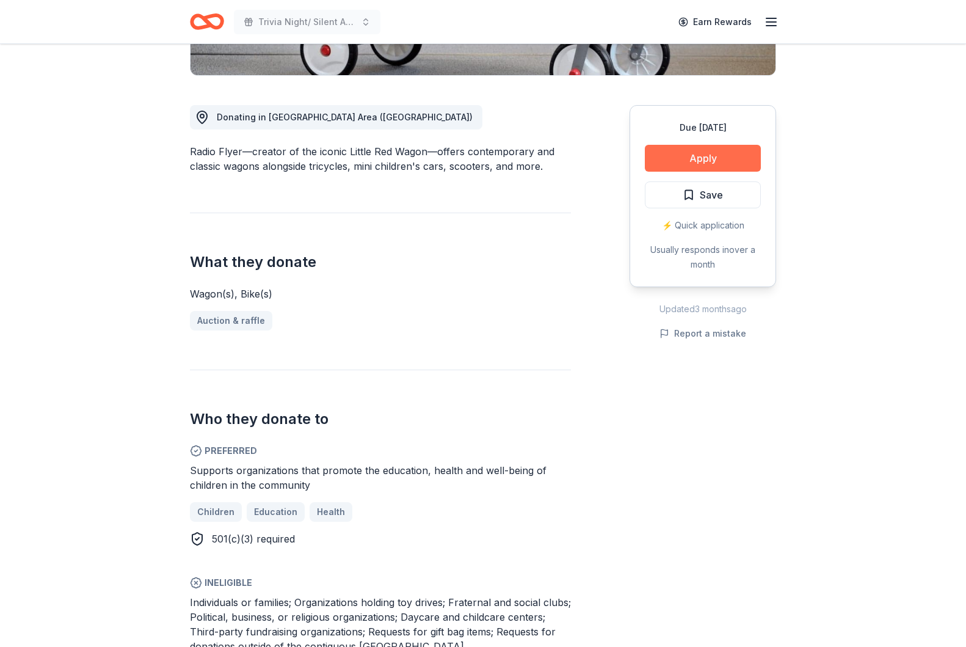
click at [717, 163] on button "Apply" at bounding box center [703, 158] width 116 height 27
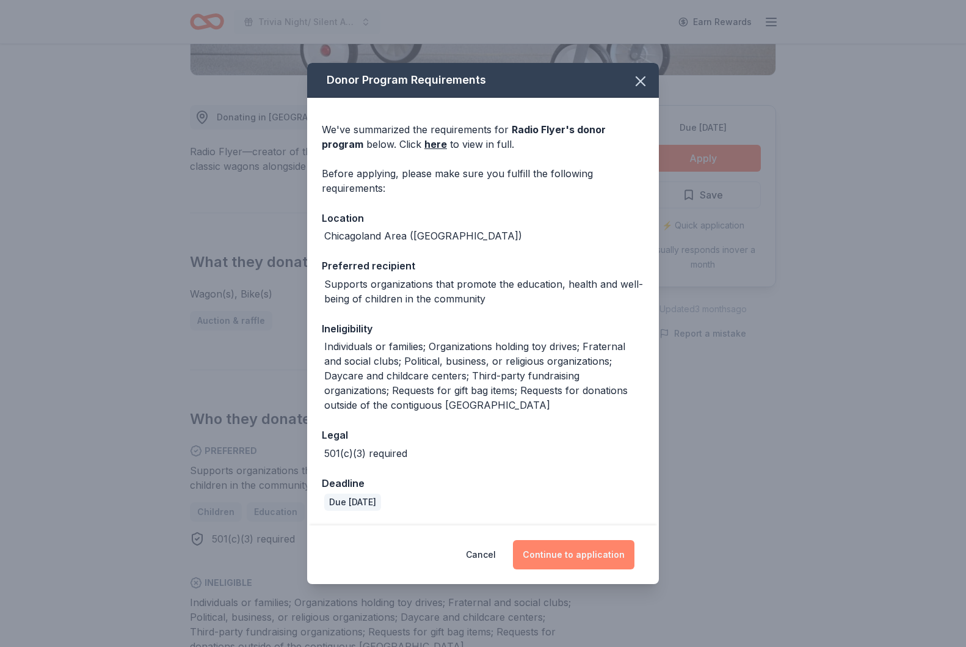
click at [557, 543] on button "Continue to application" at bounding box center [574, 554] width 122 height 29
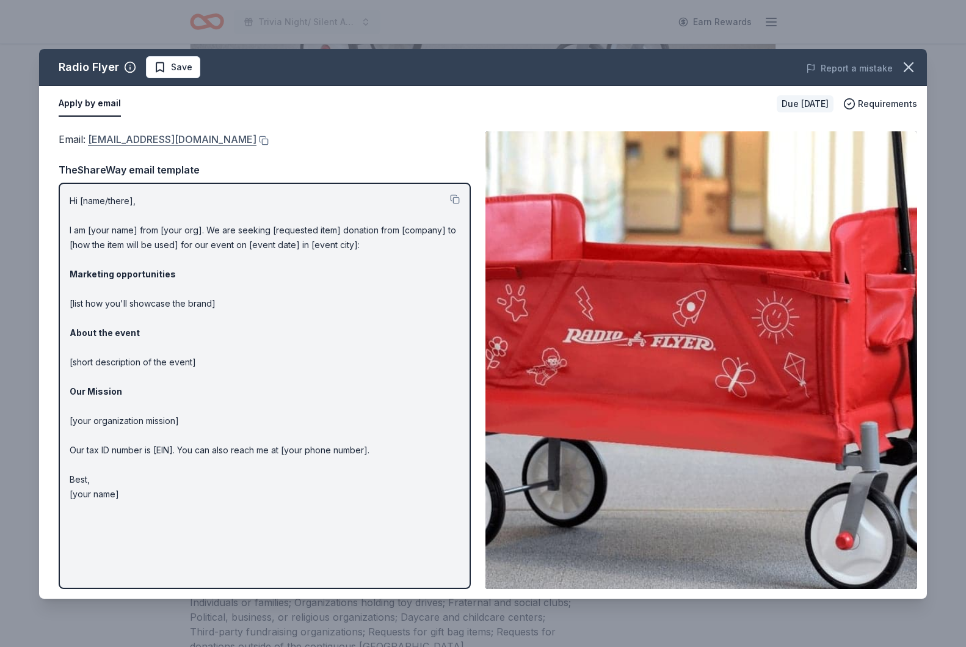
drag, startPoint x: 212, startPoint y: 140, endPoint x: 111, endPoint y: 143, distance: 102.0
click at [115, 143] on div "Email : donations@radioflyer.com" at bounding box center [265, 139] width 412 height 16
drag, startPoint x: 239, startPoint y: 142, endPoint x: 212, endPoint y: 141, distance: 26.9
click at [239, 142] on div "Email : donations@radioflyer.com" at bounding box center [265, 139] width 412 height 16
click at [256, 139] on button at bounding box center [262, 141] width 12 height 10
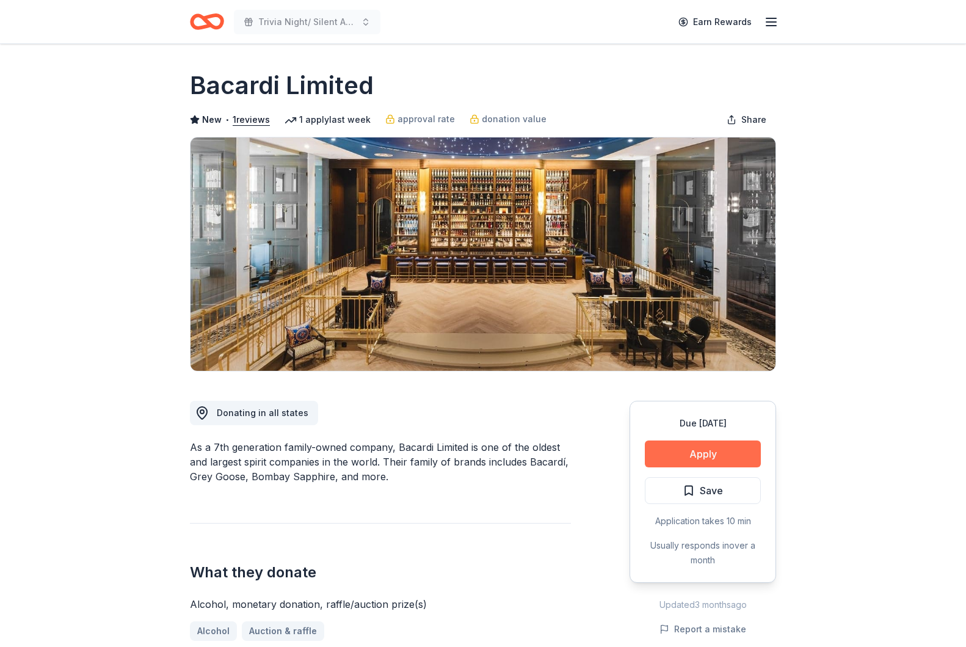
click at [694, 448] on button "Apply" at bounding box center [703, 453] width 116 height 27
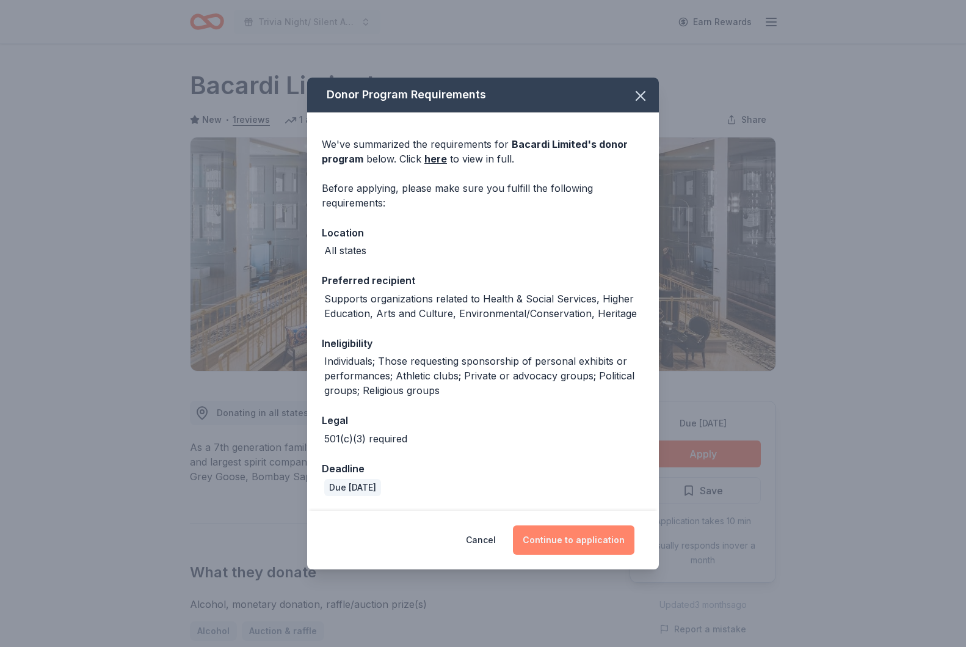
click at [551, 547] on button "Continue to application" at bounding box center [574, 539] width 122 height 29
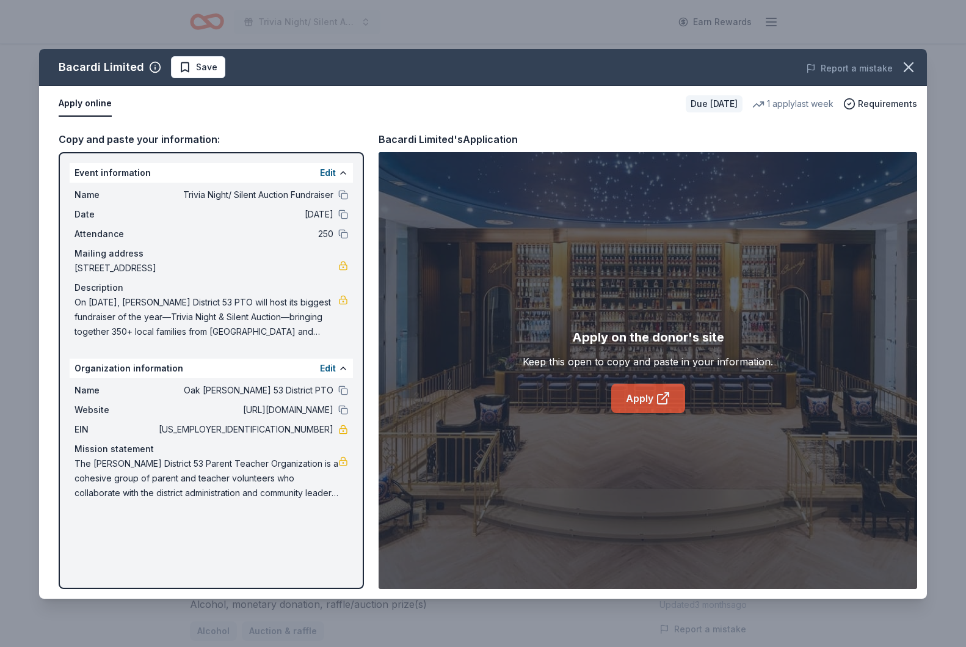
click at [632, 403] on link "Apply" at bounding box center [648, 397] width 74 height 29
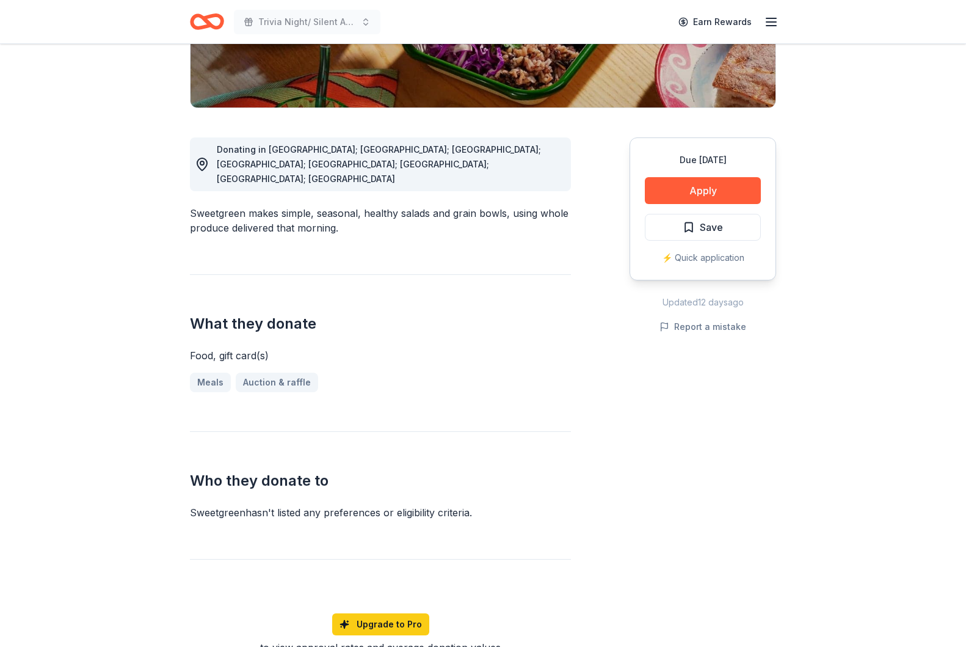
scroll to position [280, 0]
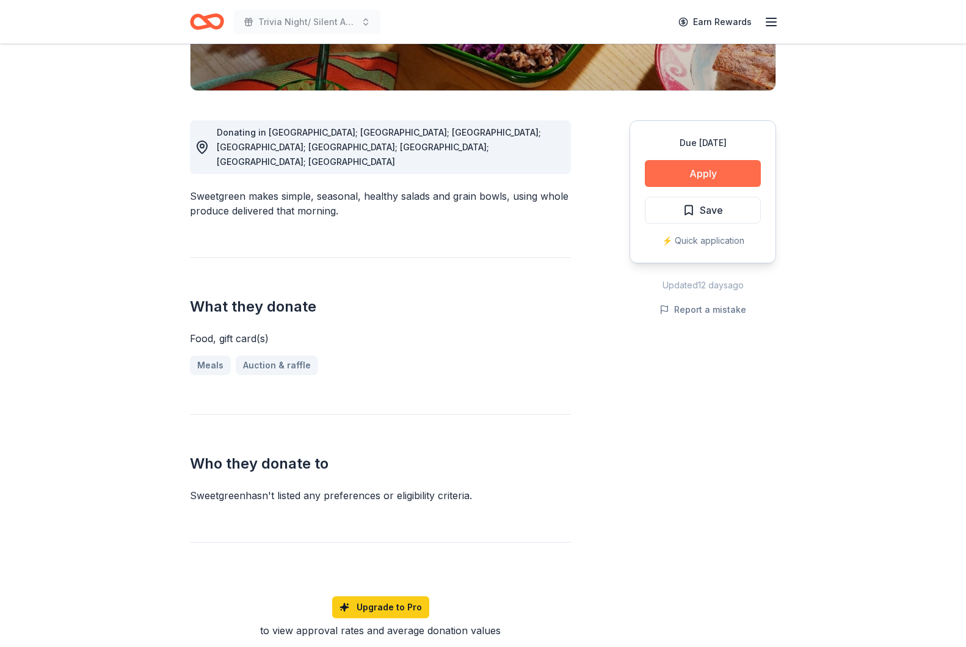
click at [738, 167] on button "Apply" at bounding box center [703, 173] width 116 height 27
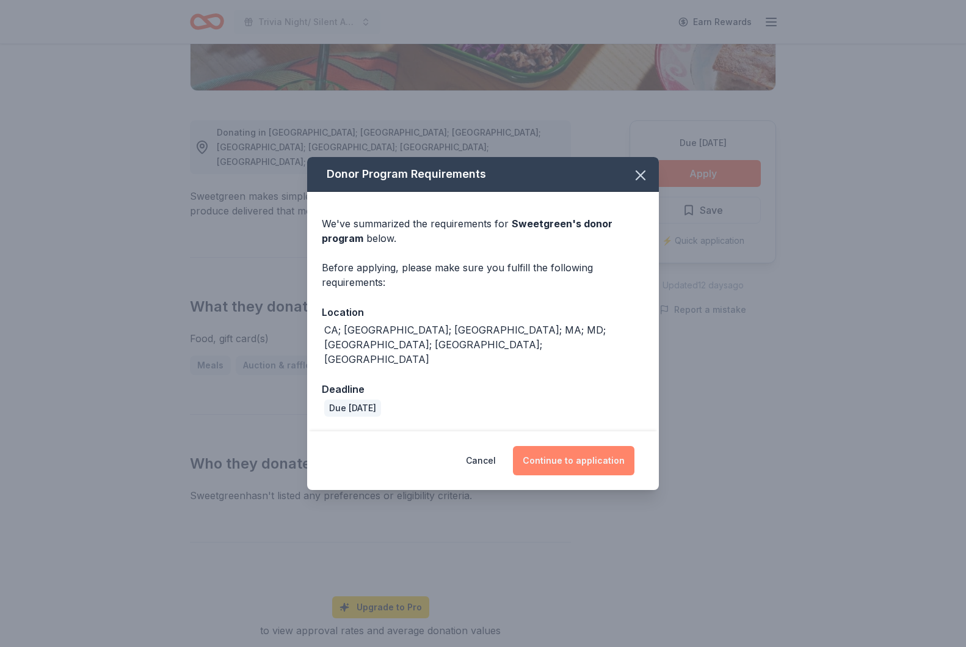
click at [596, 446] on button "Continue to application" at bounding box center [574, 460] width 122 height 29
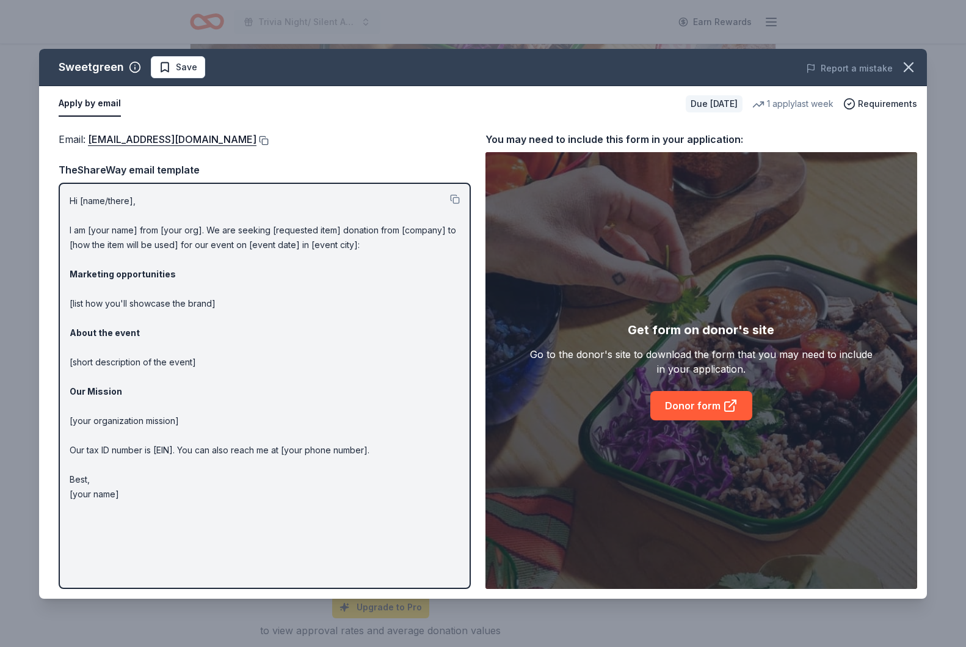
click at [256, 142] on button at bounding box center [262, 141] width 12 height 10
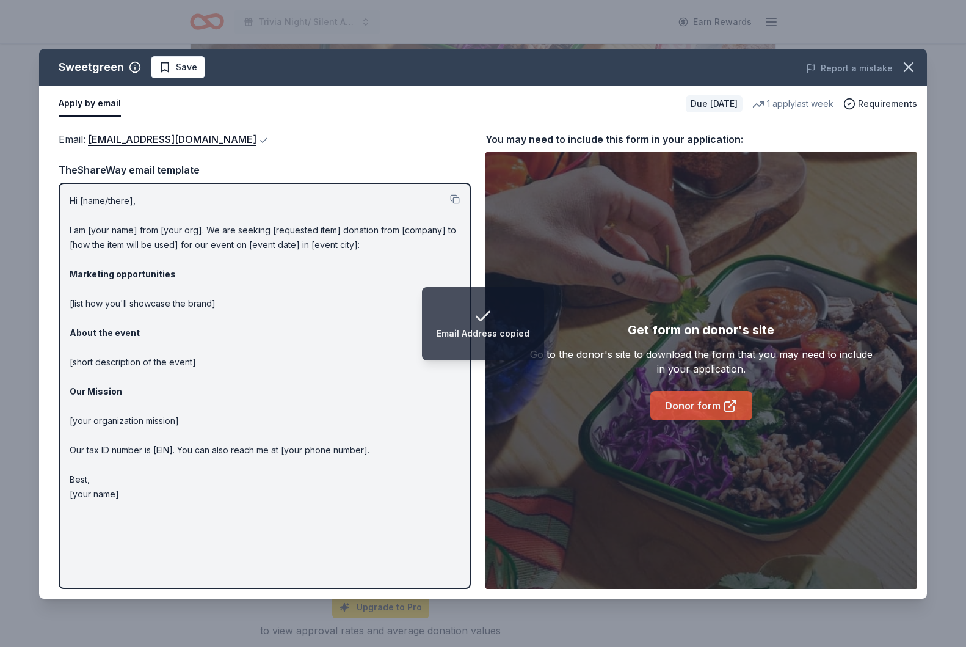
click at [680, 402] on link "Donor form" at bounding box center [701, 405] width 102 height 29
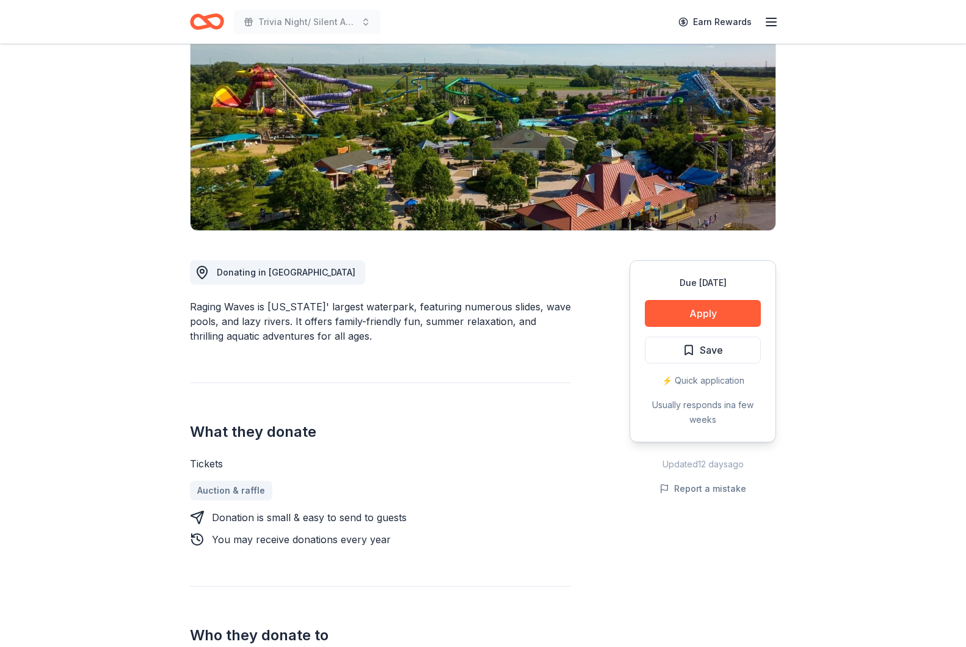
scroll to position [142, 0]
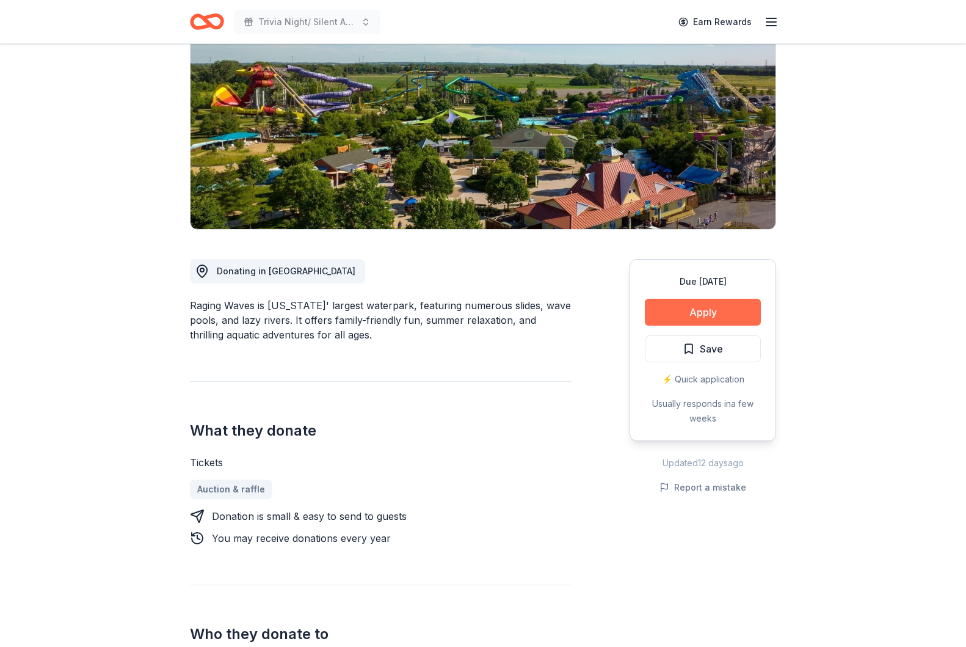
click at [713, 318] on button "Apply" at bounding box center [703, 312] width 116 height 27
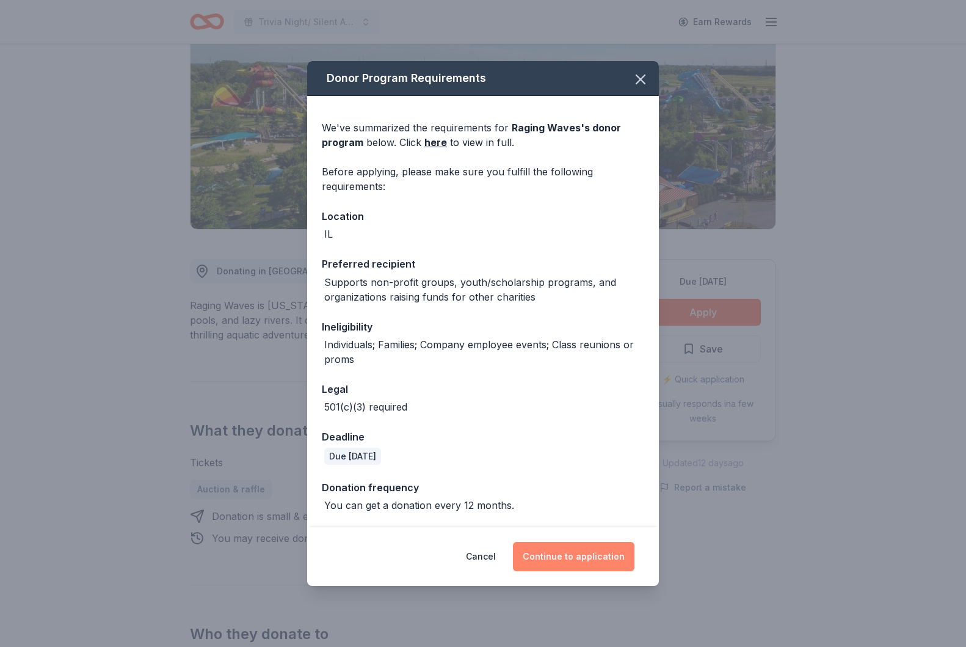
click at [571, 547] on button "Continue to application" at bounding box center [574, 556] width 122 height 29
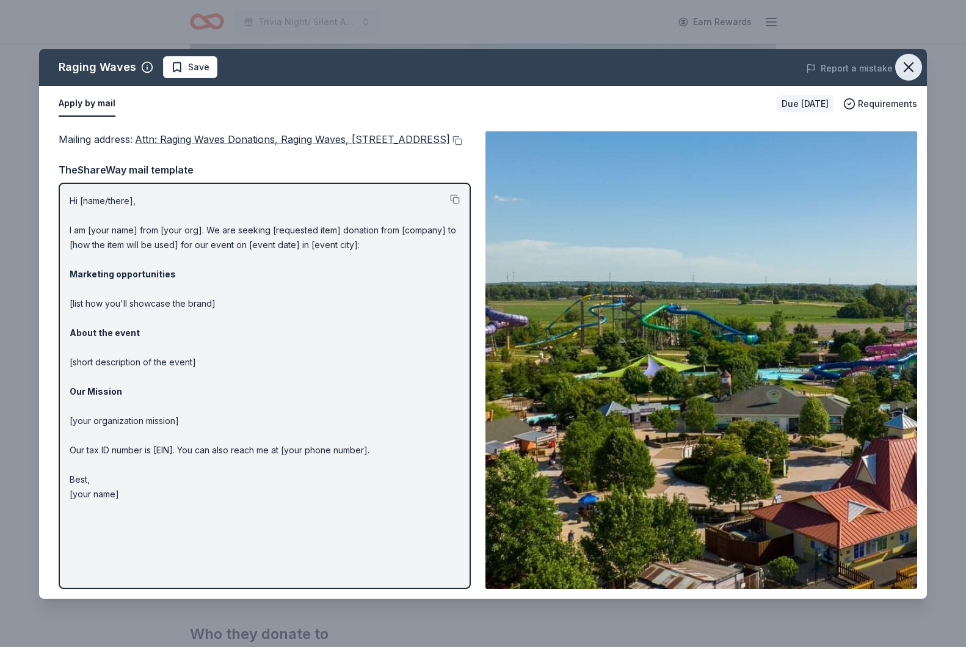
click at [912, 67] on icon "button" at bounding box center [908, 67] width 17 height 17
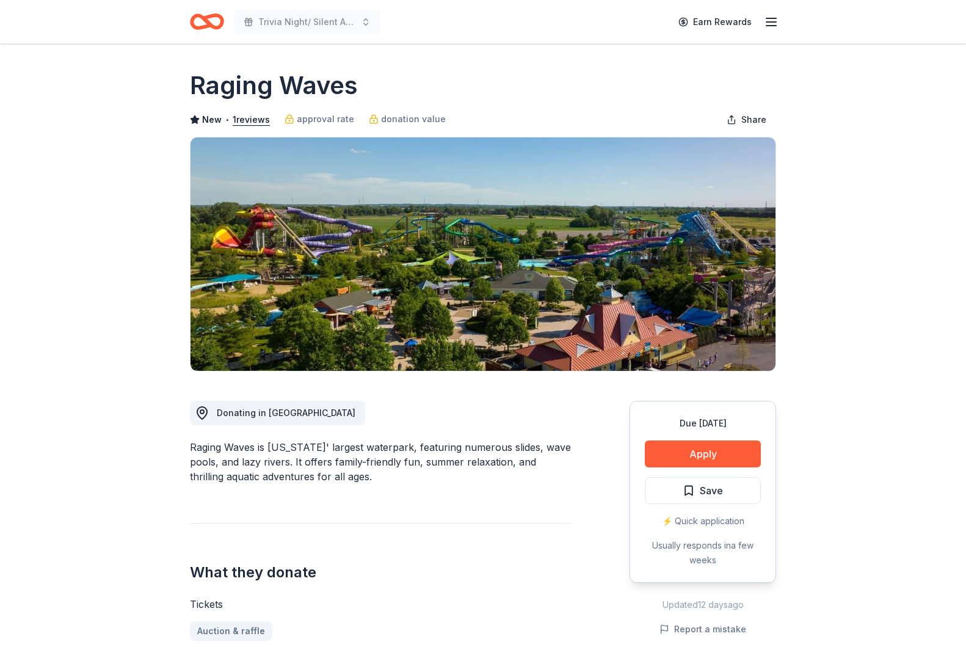
scroll to position [0, 0]
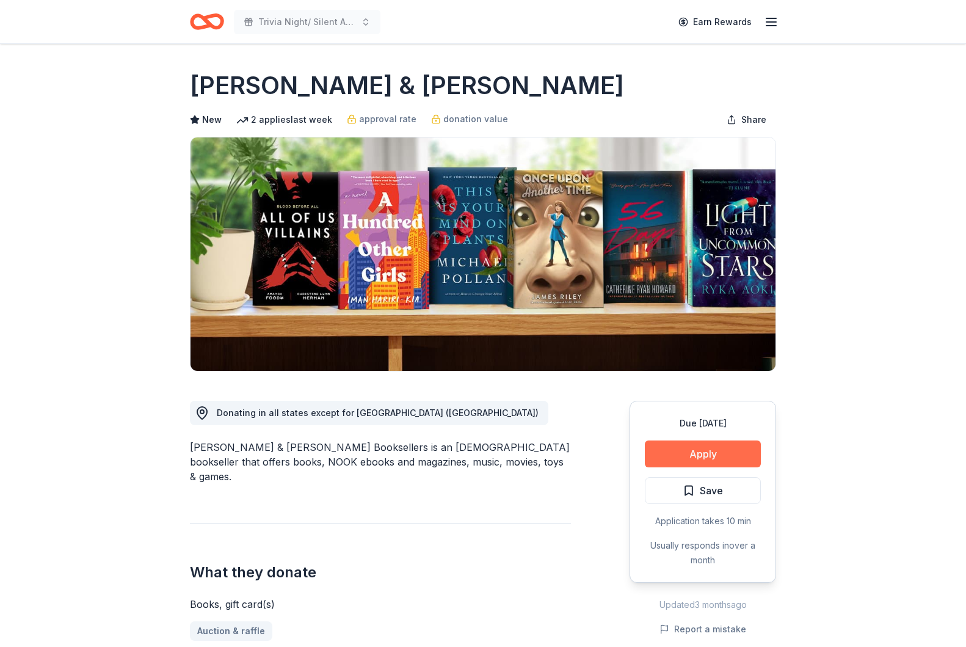
click at [723, 453] on button "Apply" at bounding box center [703, 453] width 116 height 27
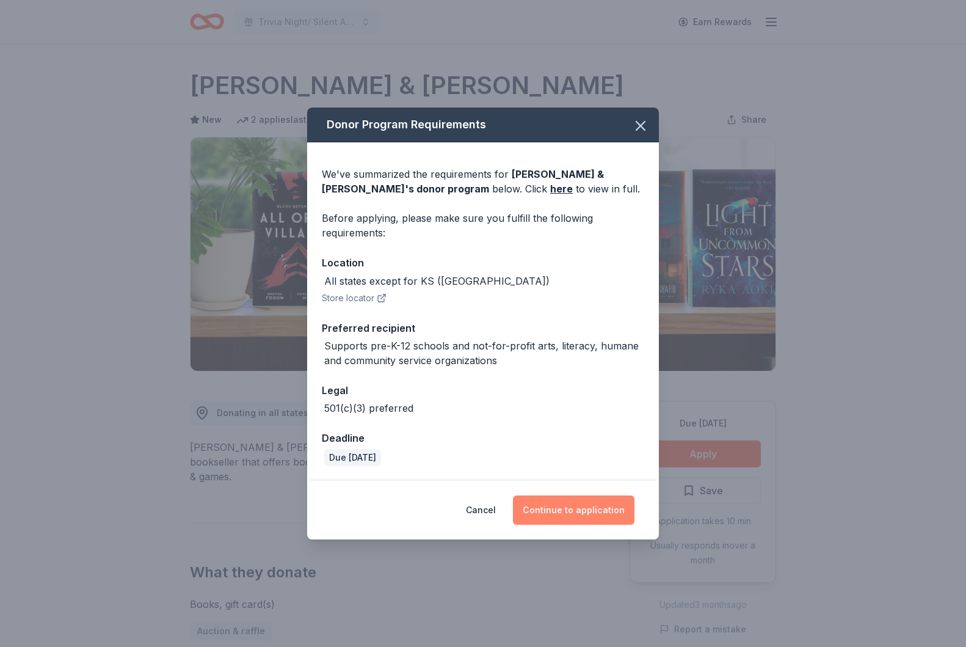
click at [567, 507] on button "Continue to application" at bounding box center [574, 509] width 122 height 29
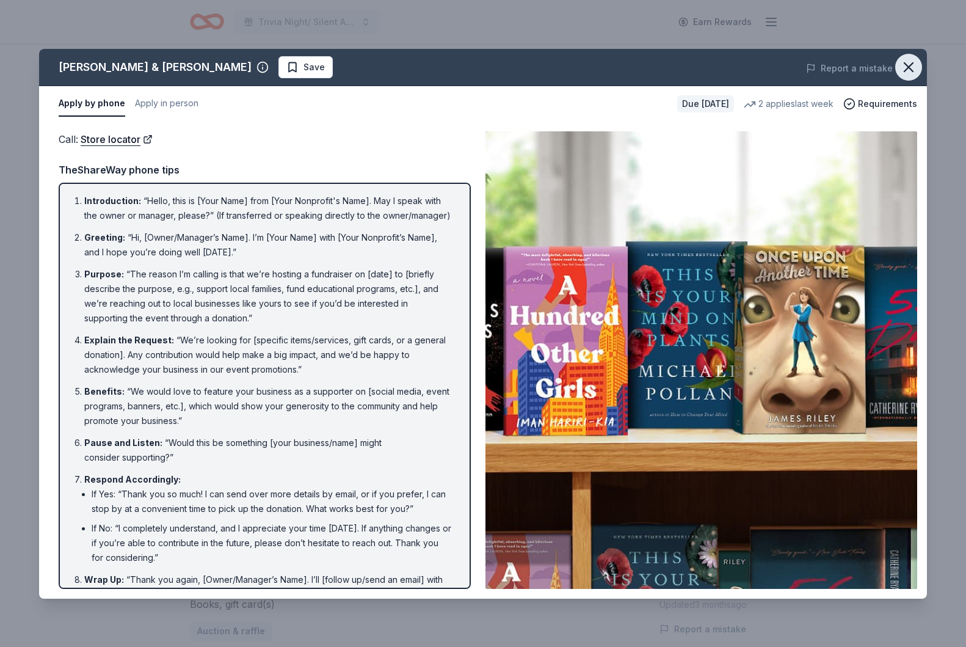
click at [908, 61] on icon "button" at bounding box center [908, 67] width 17 height 17
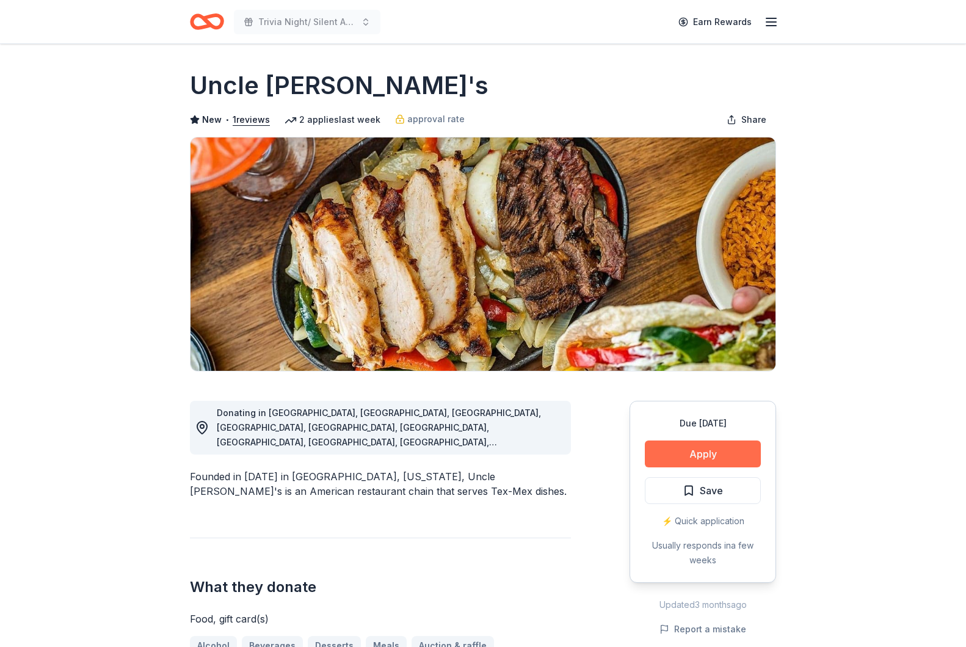
click at [683, 456] on button "Apply" at bounding box center [703, 453] width 116 height 27
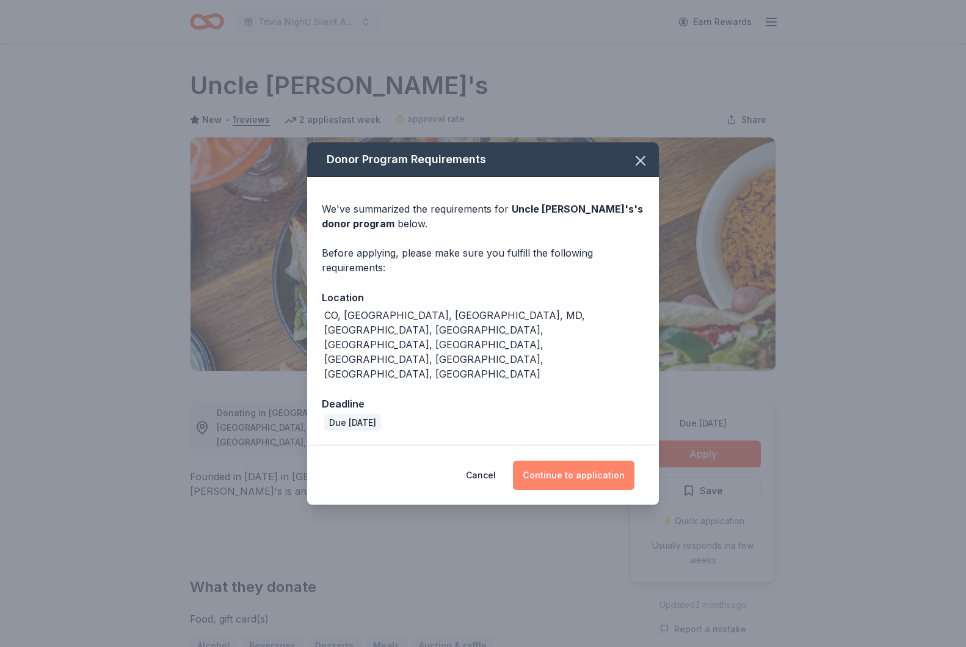
click at [543, 460] on button "Continue to application" at bounding box center [574, 474] width 122 height 29
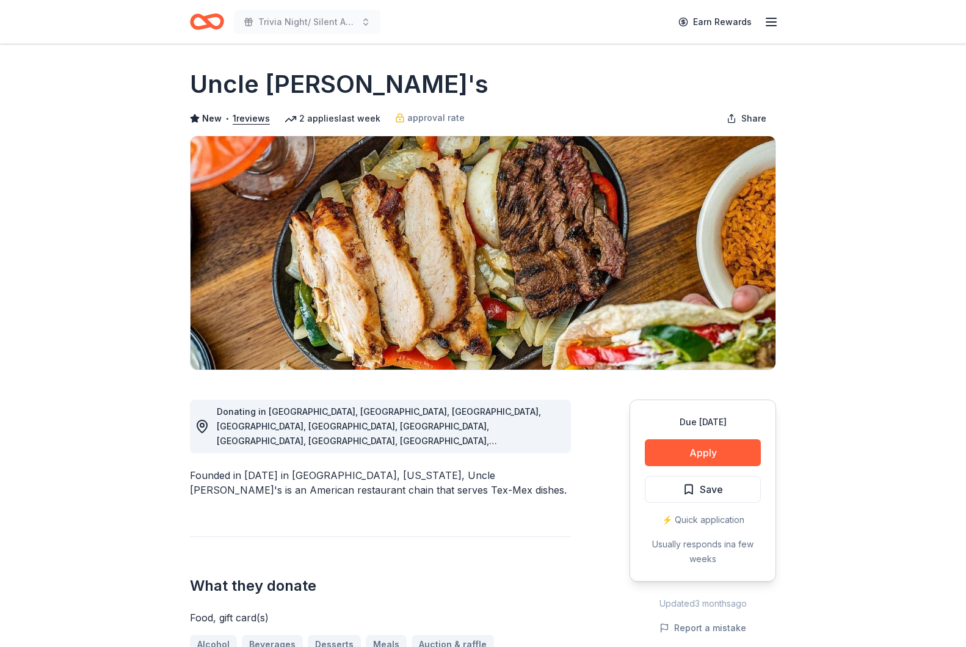
scroll to position [2, 0]
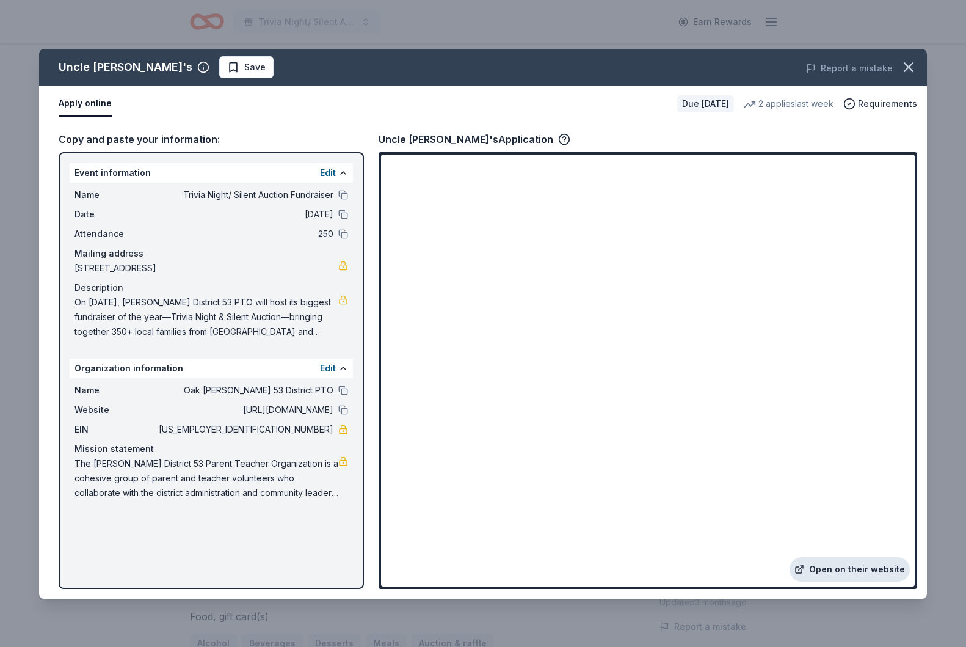
click at [832, 573] on link "Open on their website" at bounding box center [850, 569] width 120 height 24
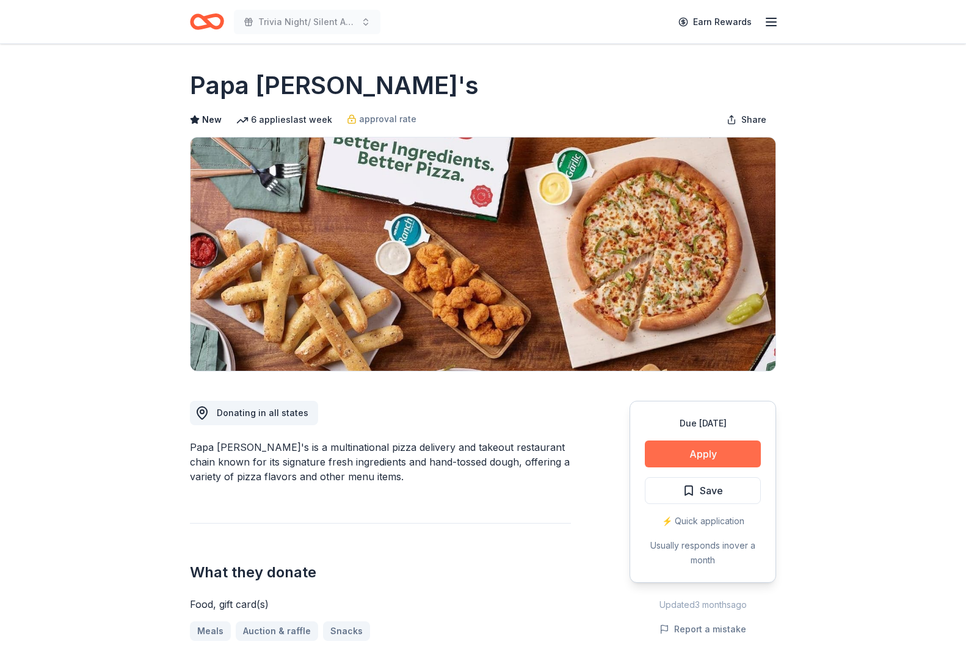
click at [693, 452] on button "Apply" at bounding box center [703, 453] width 116 height 27
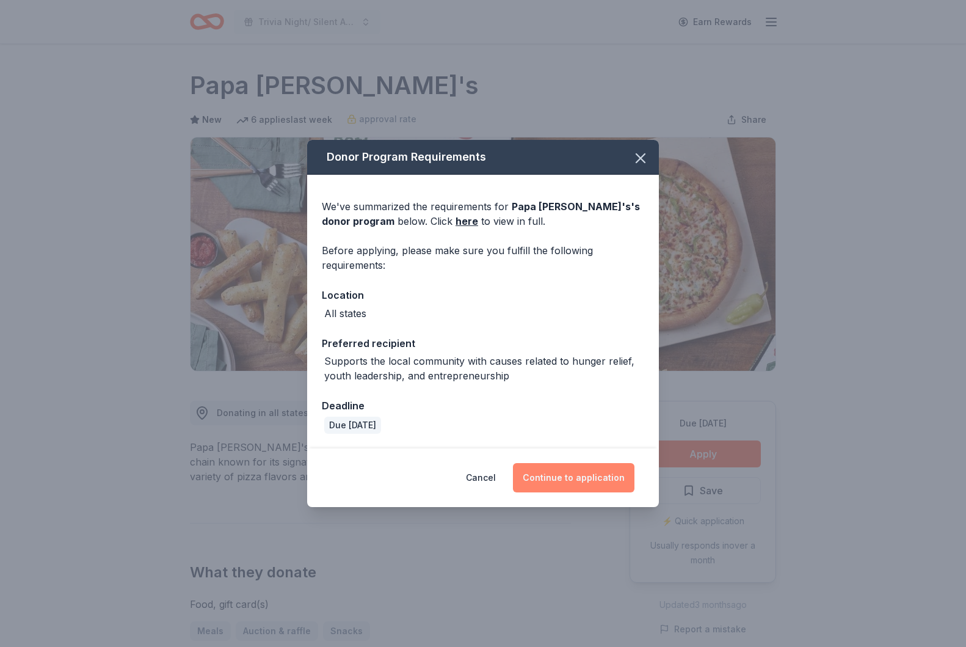
click at [578, 480] on button "Continue to application" at bounding box center [574, 477] width 122 height 29
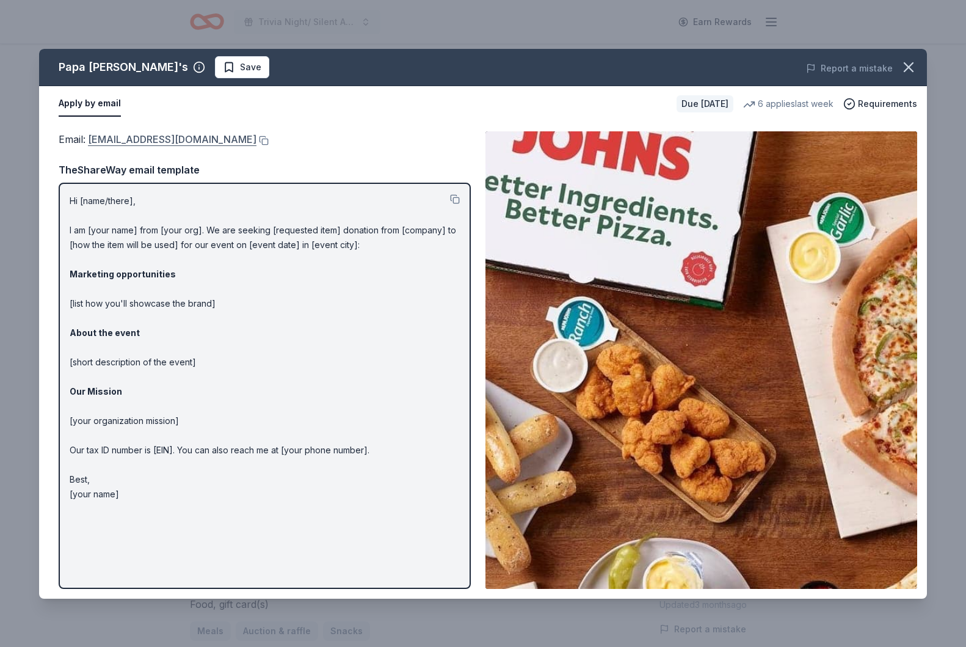
drag, startPoint x: 220, startPoint y: 138, endPoint x: 217, endPoint y: 145, distance: 7.4
click at [184, 145] on div "Email : foundation@papajohns.com" at bounding box center [265, 139] width 412 height 16
click at [256, 142] on button at bounding box center [262, 141] width 12 height 10
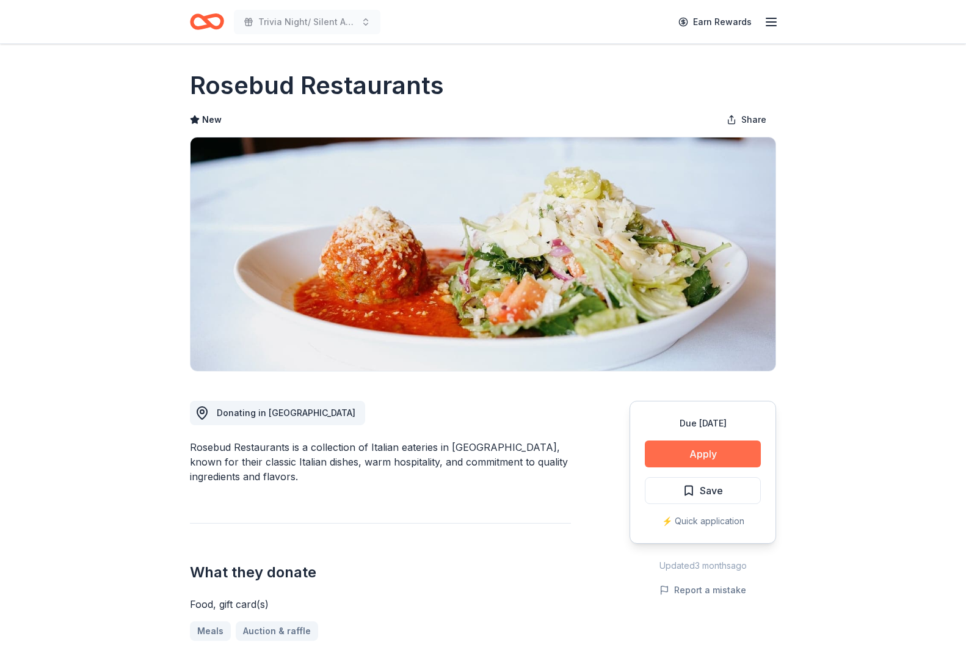
click at [722, 445] on button "Apply" at bounding box center [703, 453] width 116 height 27
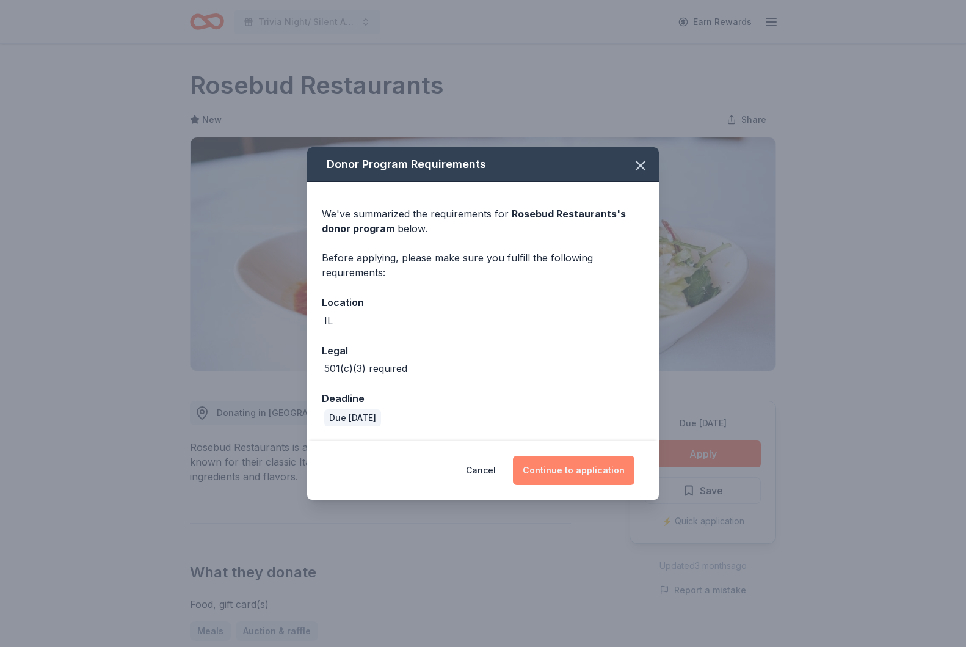
click at [581, 476] on button "Continue to application" at bounding box center [574, 470] width 122 height 29
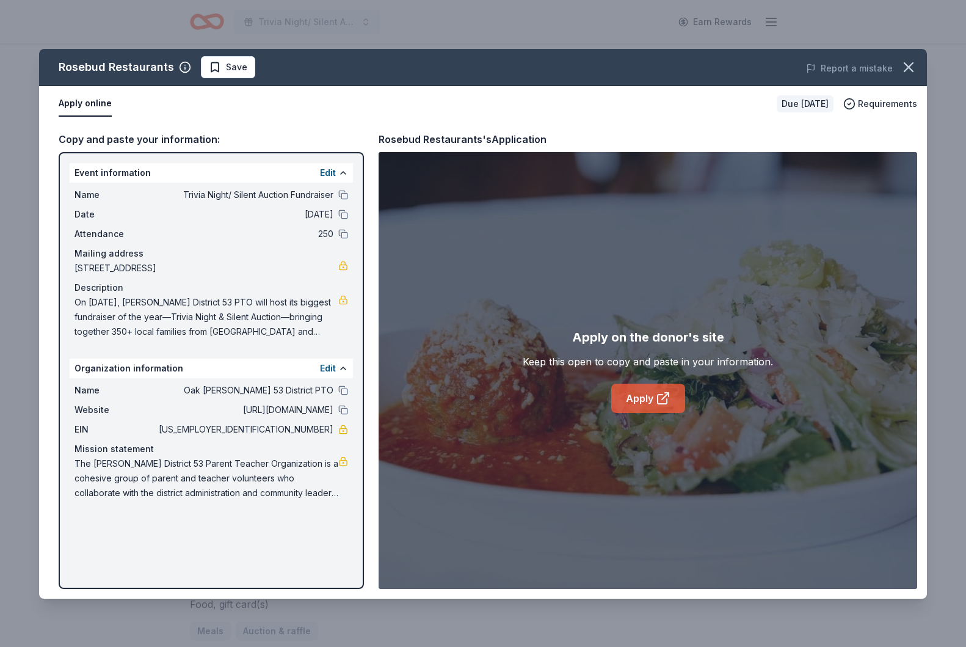
click at [637, 393] on link "Apply" at bounding box center [648, 397] width 74 height 29
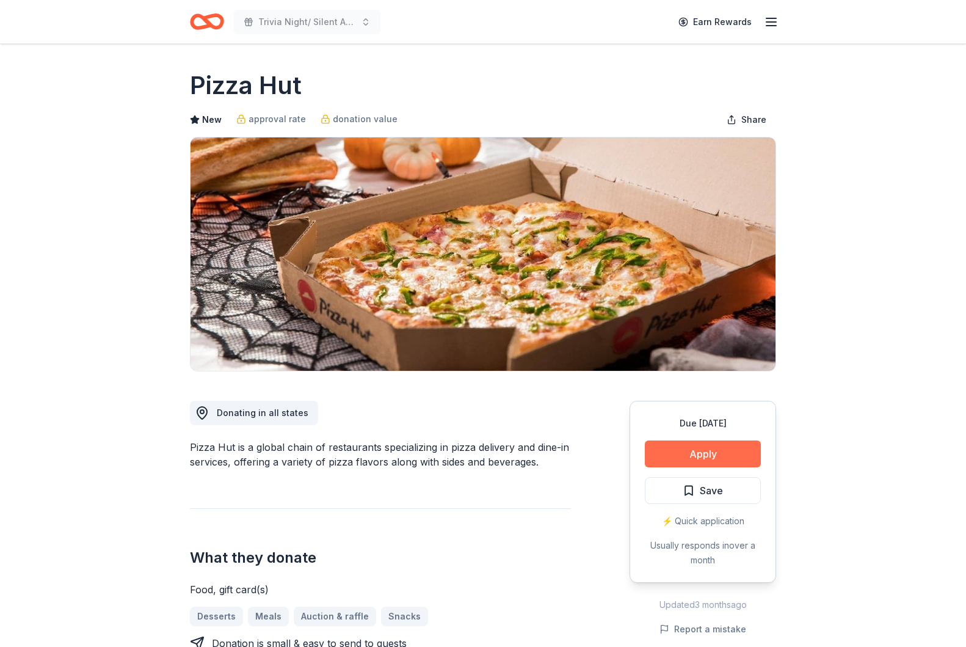
click at [691, 453] on button "Apply" at bounding box center [703, 453] width 116 height 27
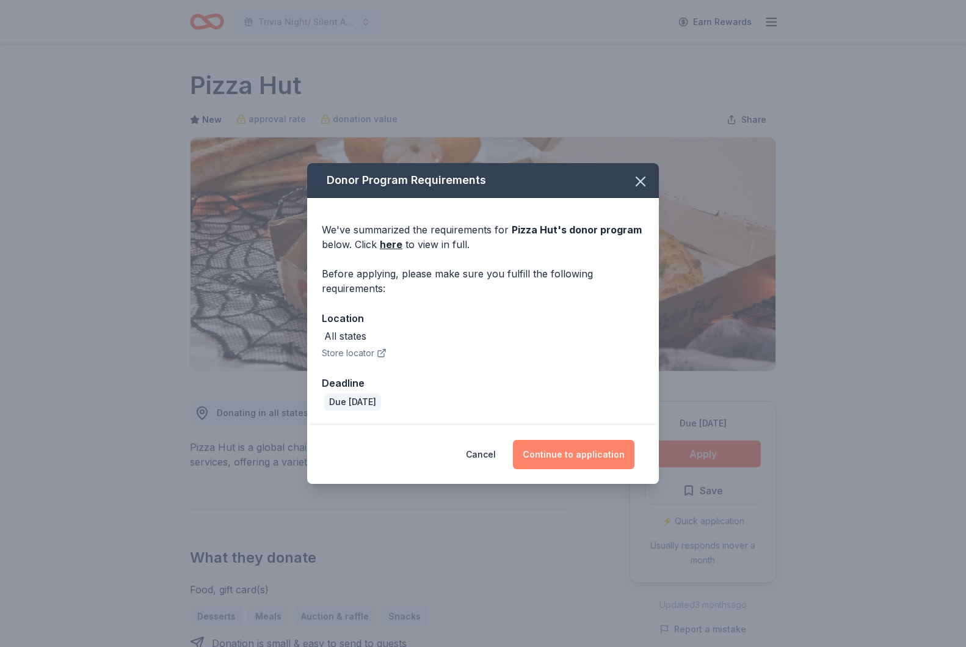
click at [583, 452] on button "Continue to application" at bounding box center [574, 454] width 122 height 29
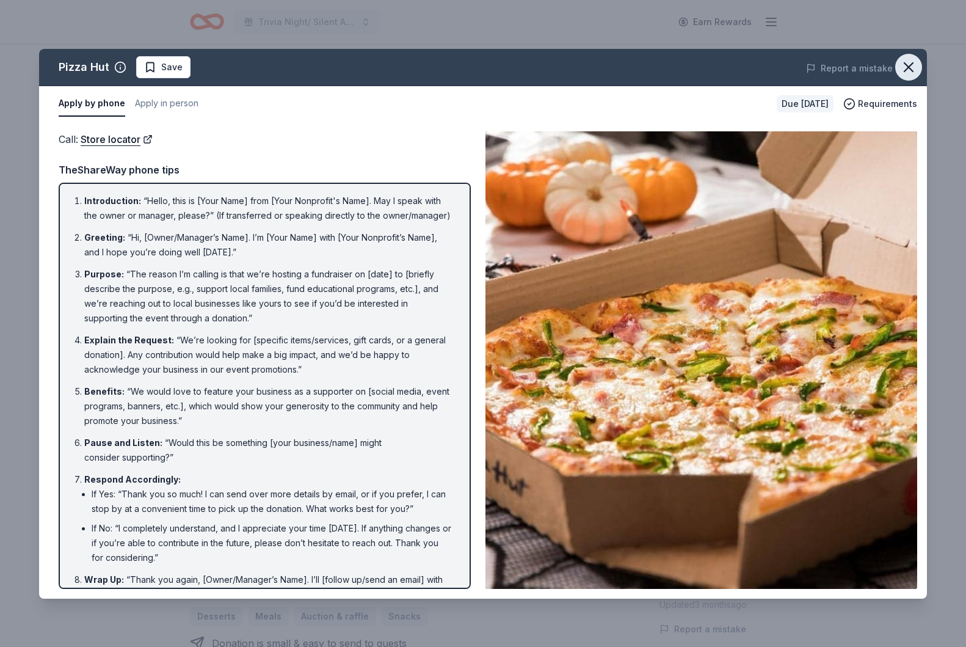
click at [903, 67] on icon "button" at bounding box center [908, 67] width 17 height 17
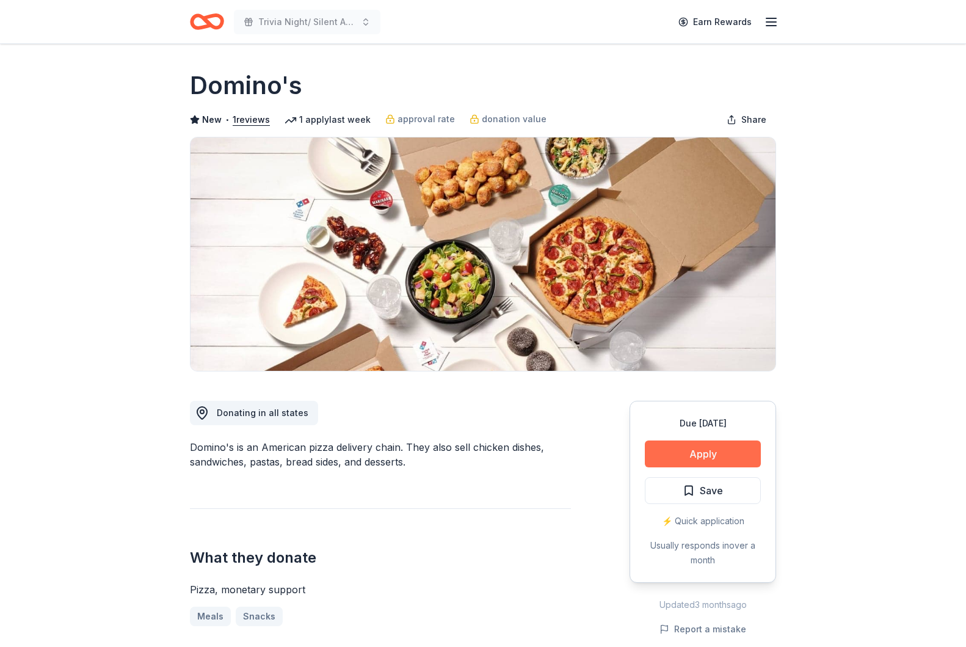
click at [717, 457] on button "Apply" at bounding box center [703, 453] width 116 height 27
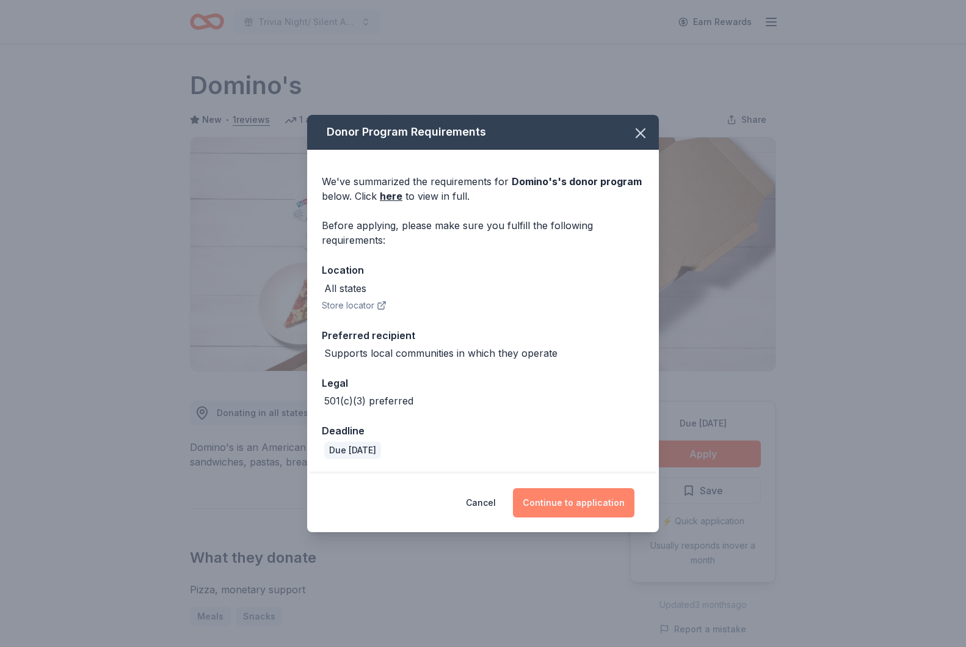
click at [575, 510] on button "Continue to application" at bounding box center [574, 502] width 122 height 29
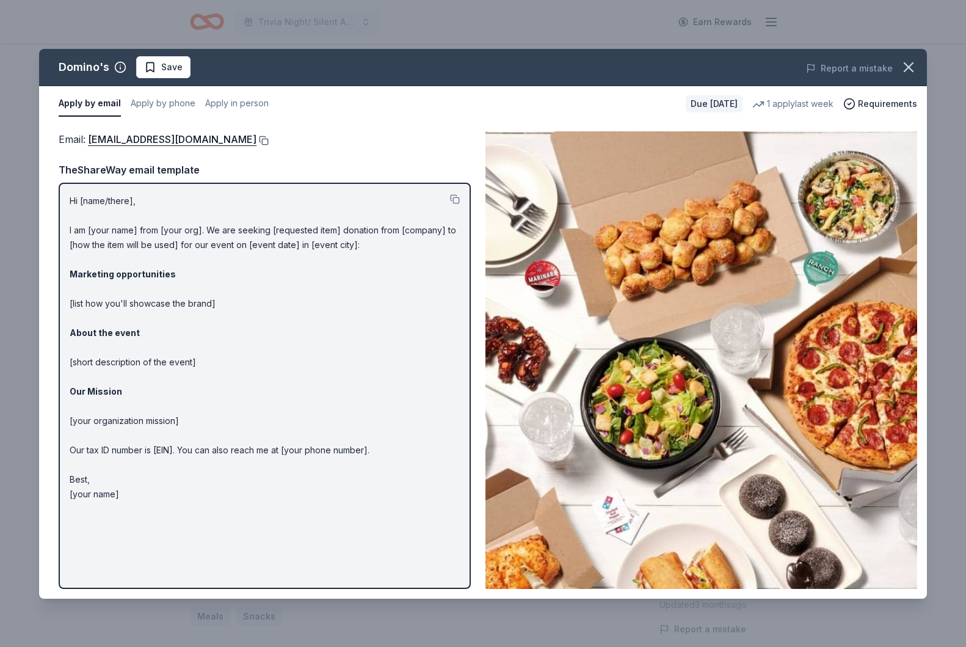
click at [256, 140] on button at bounding box center [262, 141] width 12 height 10
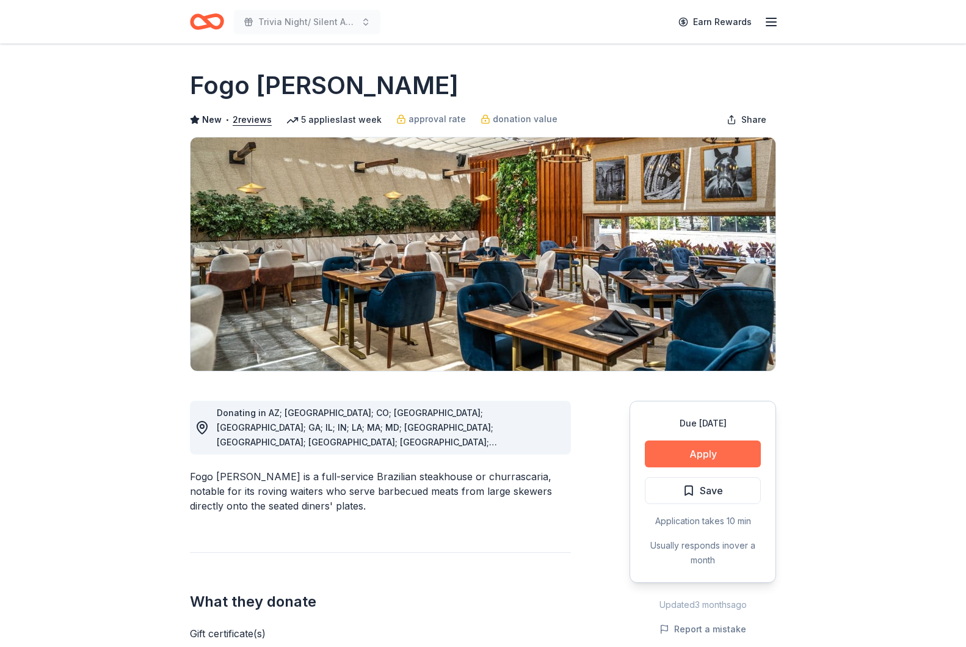
click at [685, 452] on button "Apply" at bounding box center [703, 453] width 116 height 27
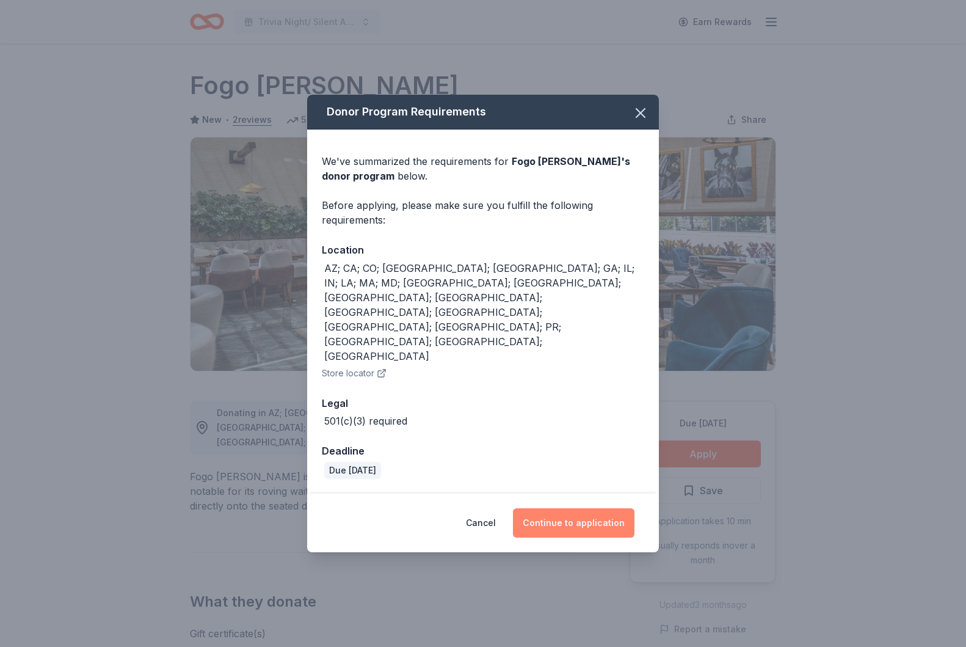
click at [562, 508] on button "Continue to application" at bounding box center [574, 522] width 122 height 29
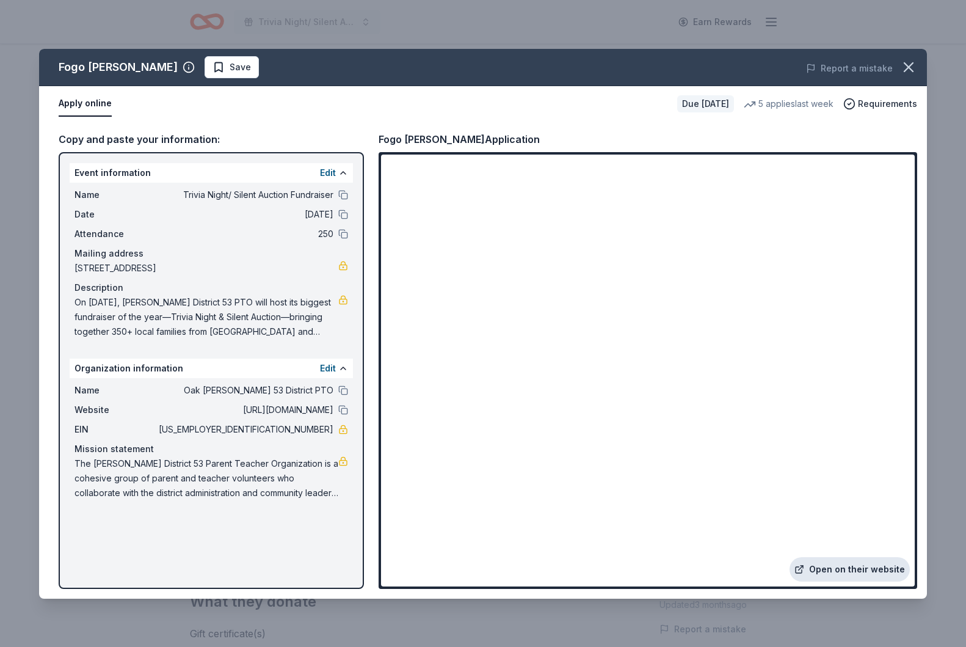
click at [826, 575] on link "Open on their website" at bounding box center [850, 569] width 120 height 24
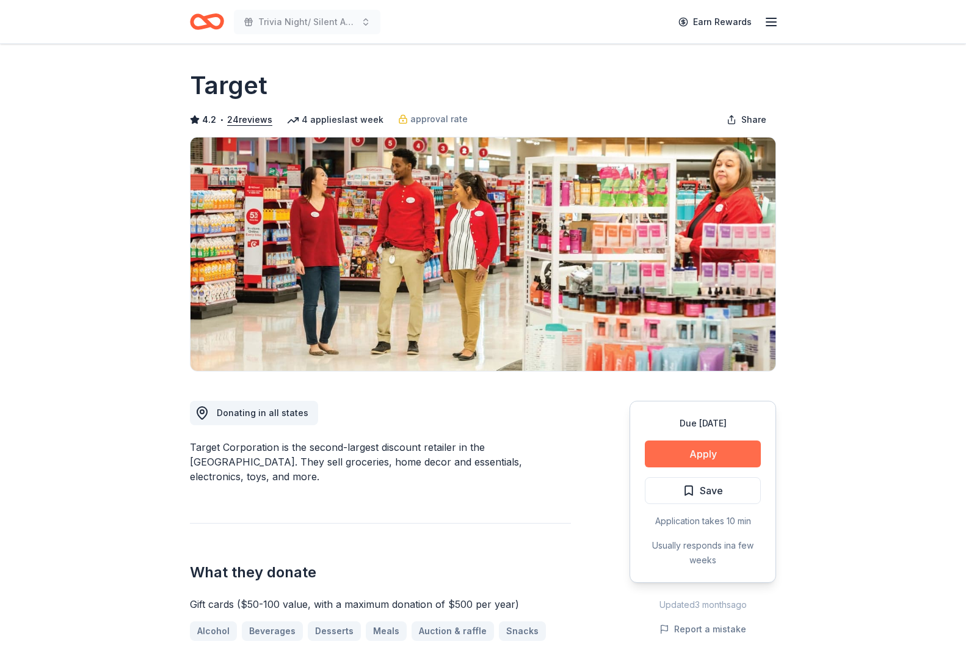
click at [699, 457] on button "Apply" at bounding box center [703, 453] width 116 height 27
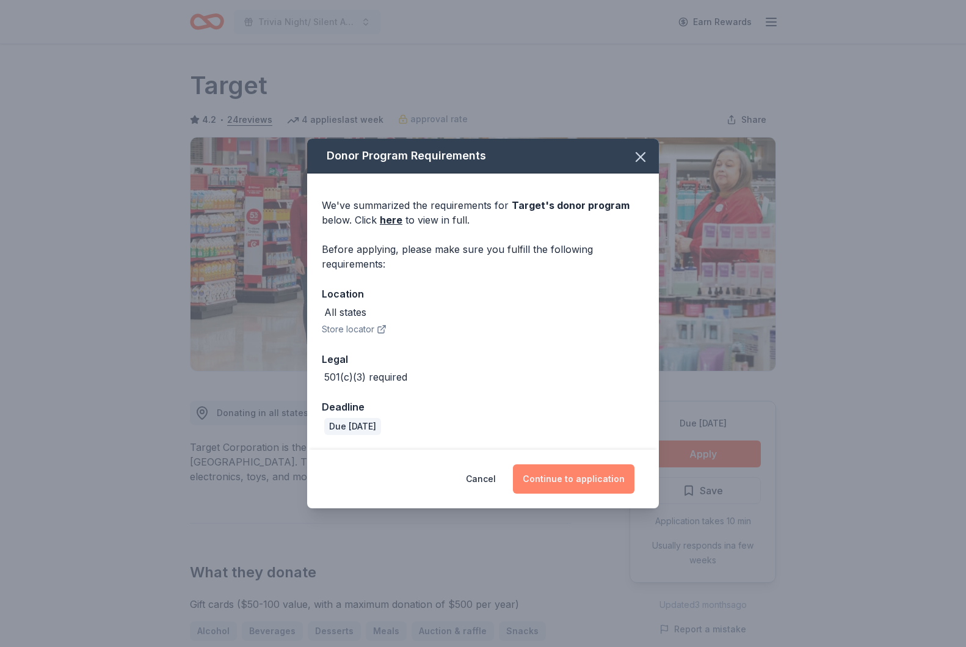
click at [575, 492] on button "Continue to application" at bounding box center [574, 478] width 122 height 29
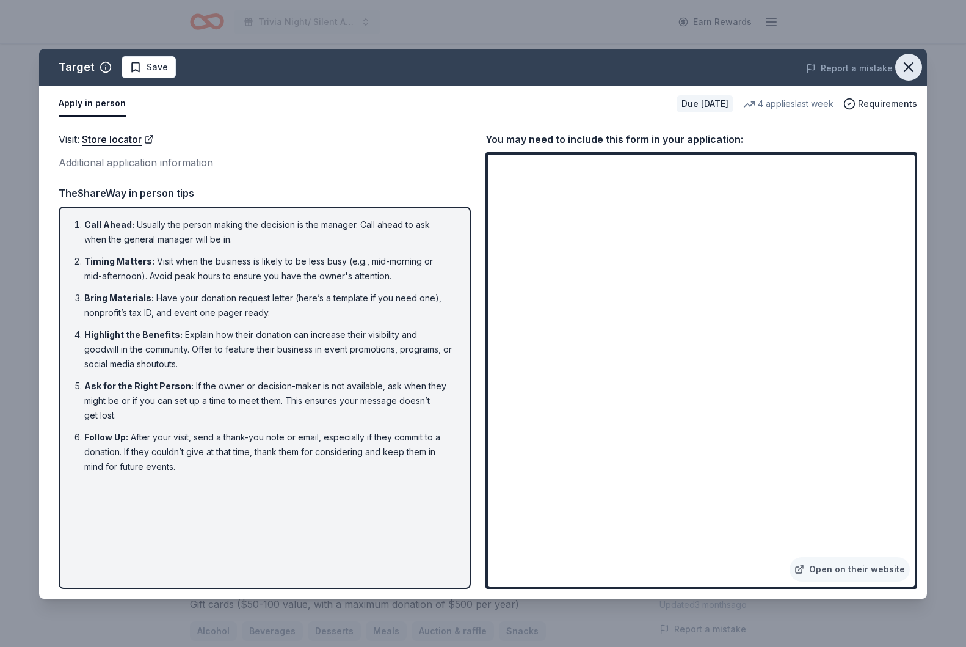
click at [910, 70] on icon "button" at bounding box center [908, 67] width 17 height 17
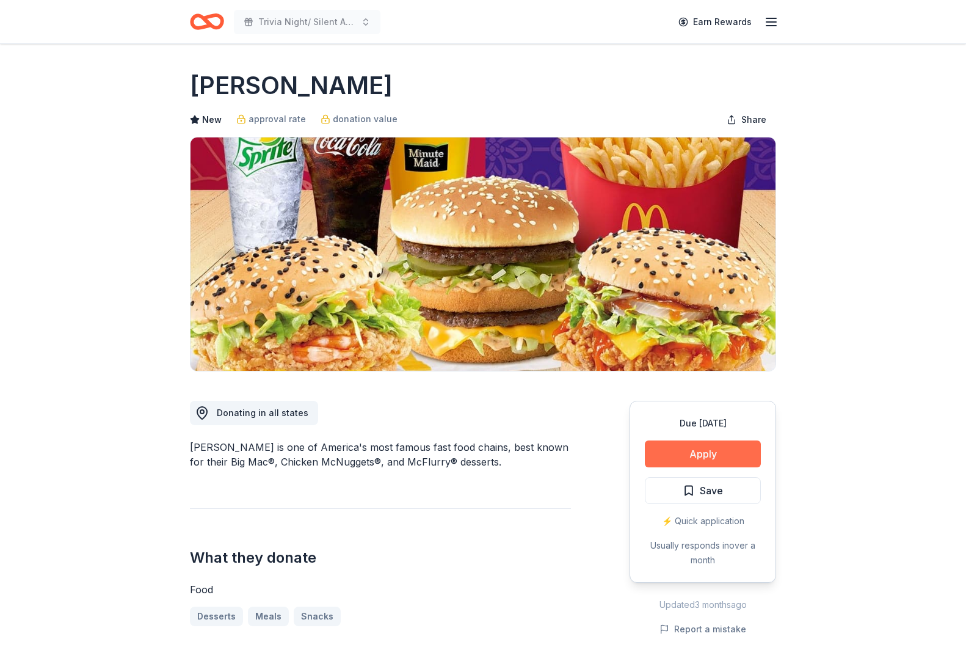
scroll to position [2, 0]
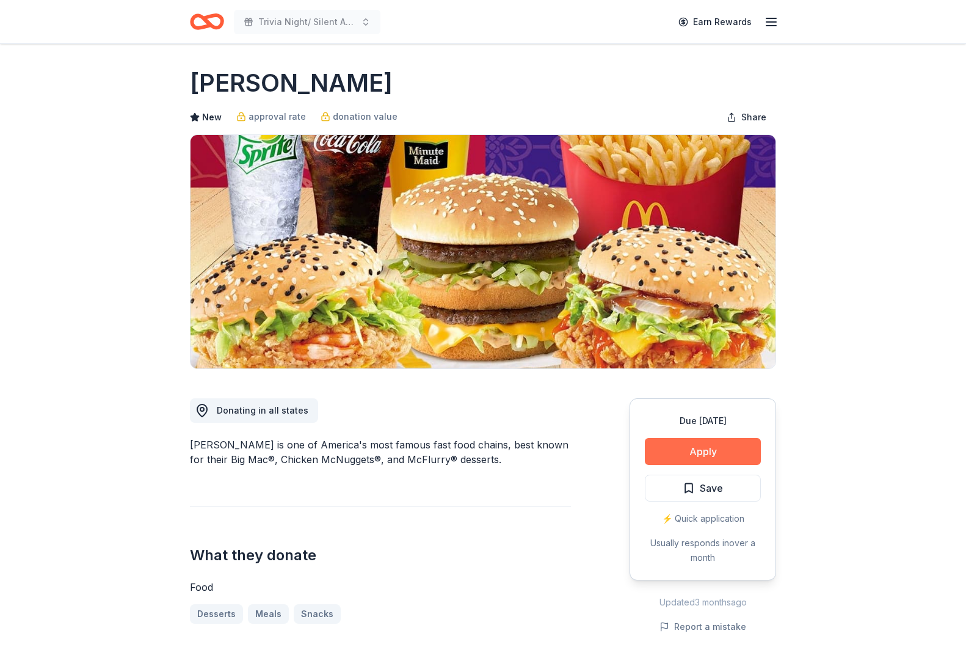
click at [732, 460] on button "Apply" at bounding box center [703, 451] width 116 height 27
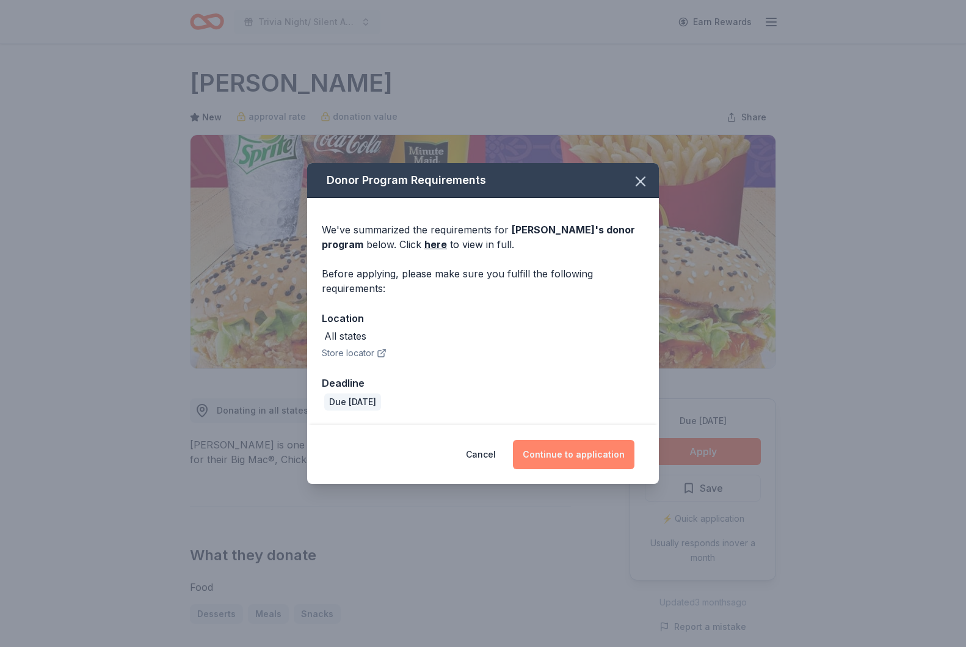
click at [584, 452] on button "Continue to application" at bounding box center [574, 454] width 122 height 29
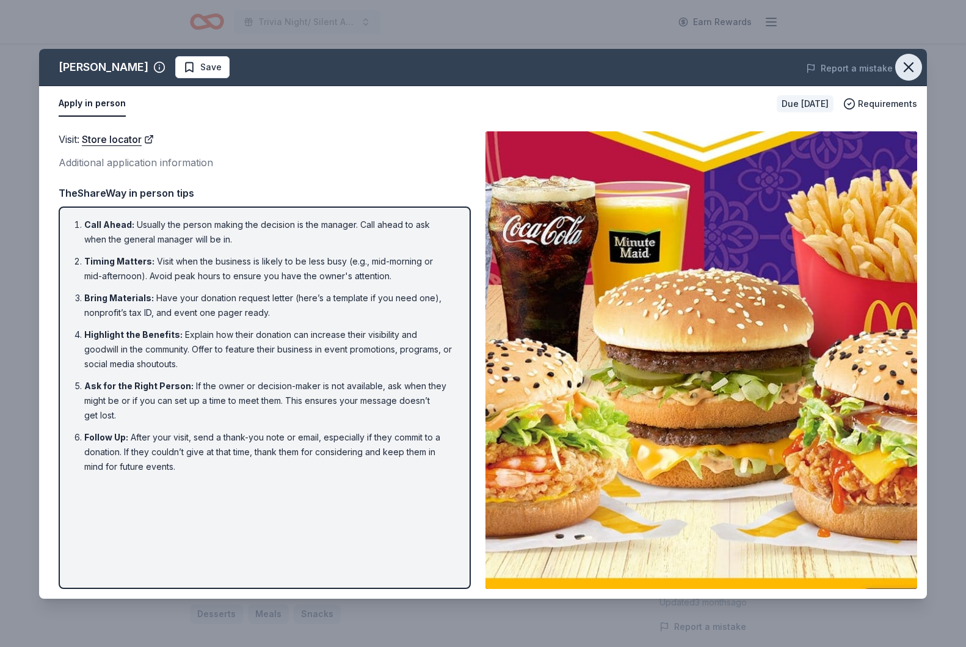
click at [913, 68] on icon "button" at bounding box center [908, 67] width 17 height 17
